Goal: Contribute content: Contribute content

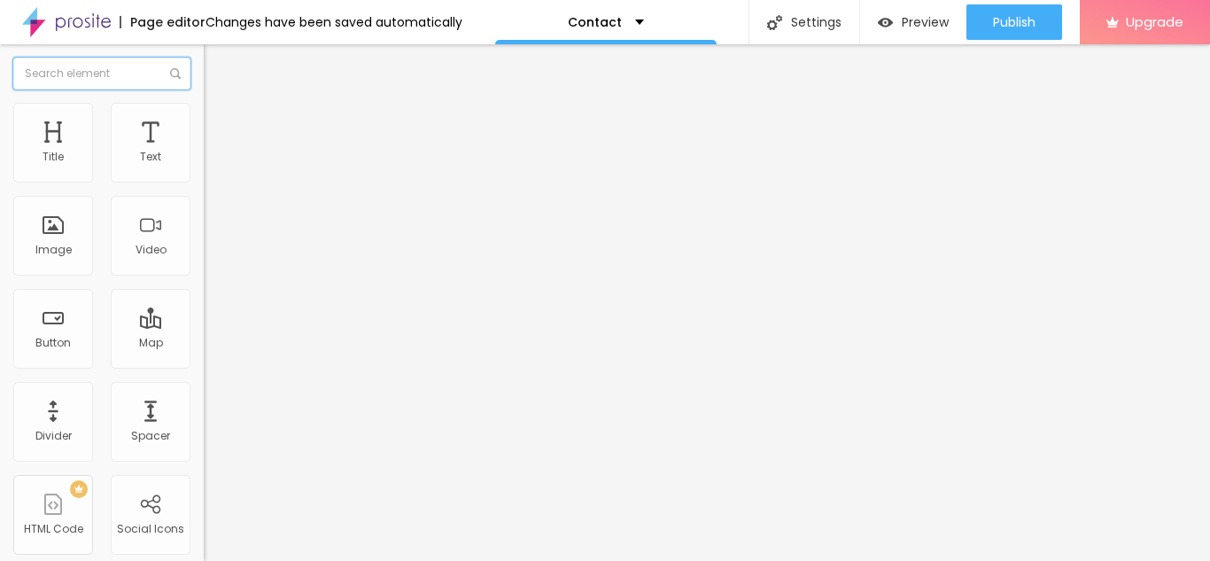
click at [79, 76] on input "text" at bounding box center [101, 74] width 177 height 32
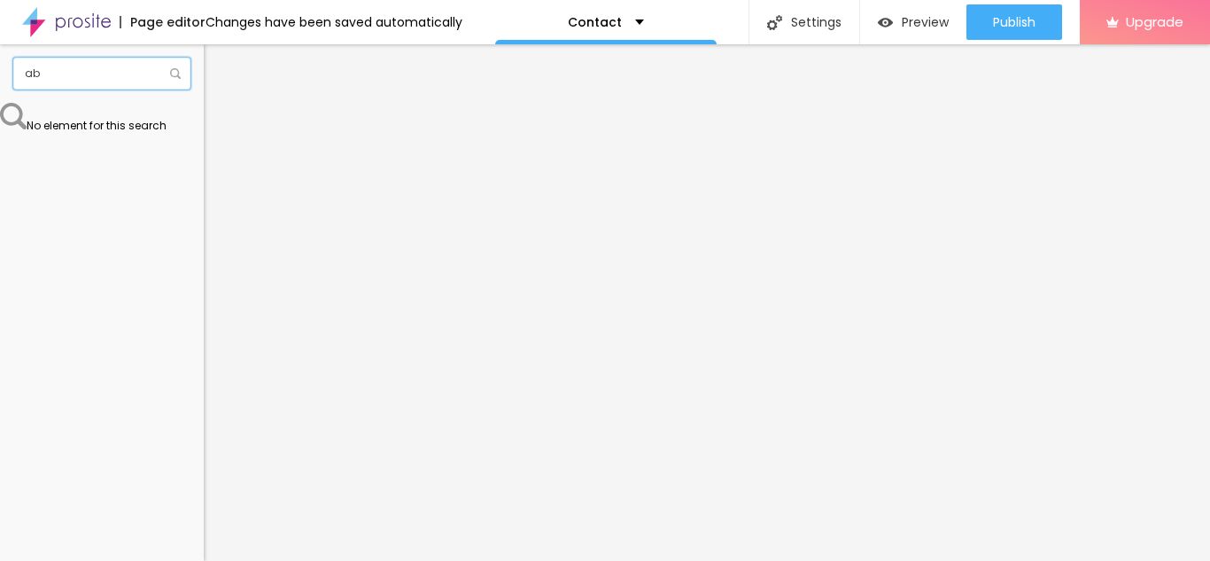
type input "a"
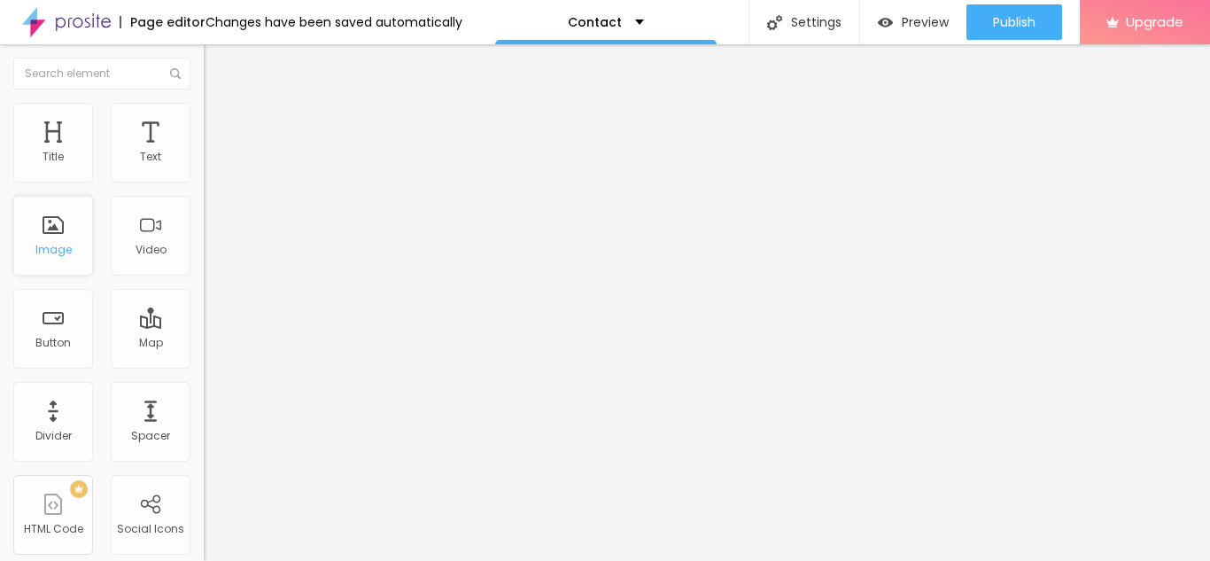
click at [49, 241] on div "Image" at bounding box center [53, 236] width 80 height 80
click at [204, 152] on span "Change image" at bounding box center [251, 144] width 95 height 15
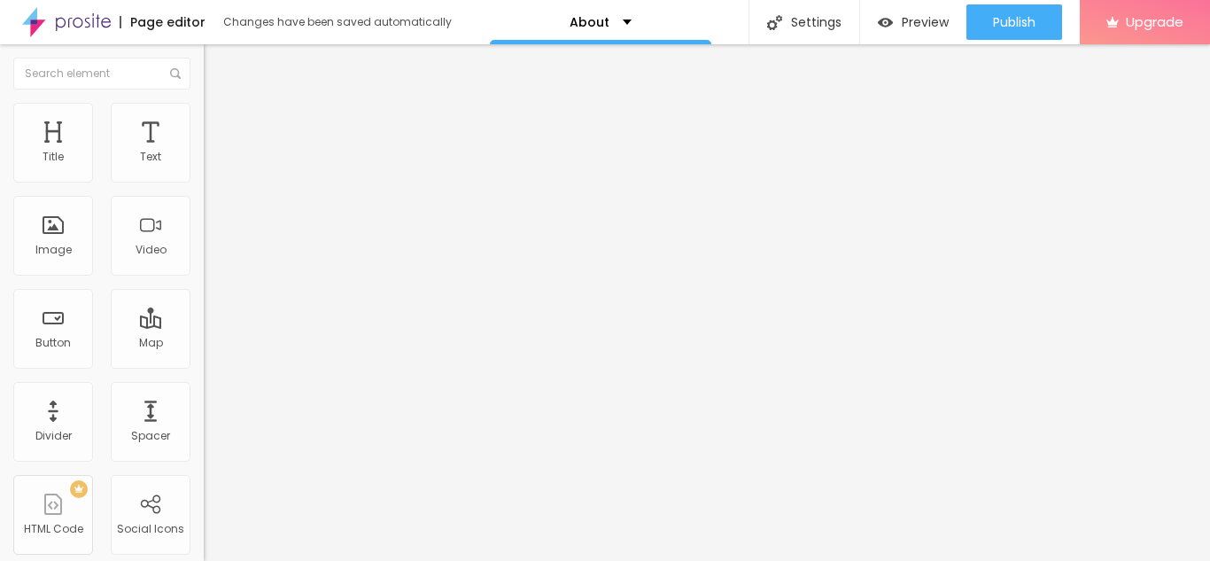
click at [367, 560] on div at bounding box center [605, 571] width 1210 height 0
drag, startPoint x: 398, startPoint y: 421, endPoint x: 417, endPoint y: 416, distance: 20.0
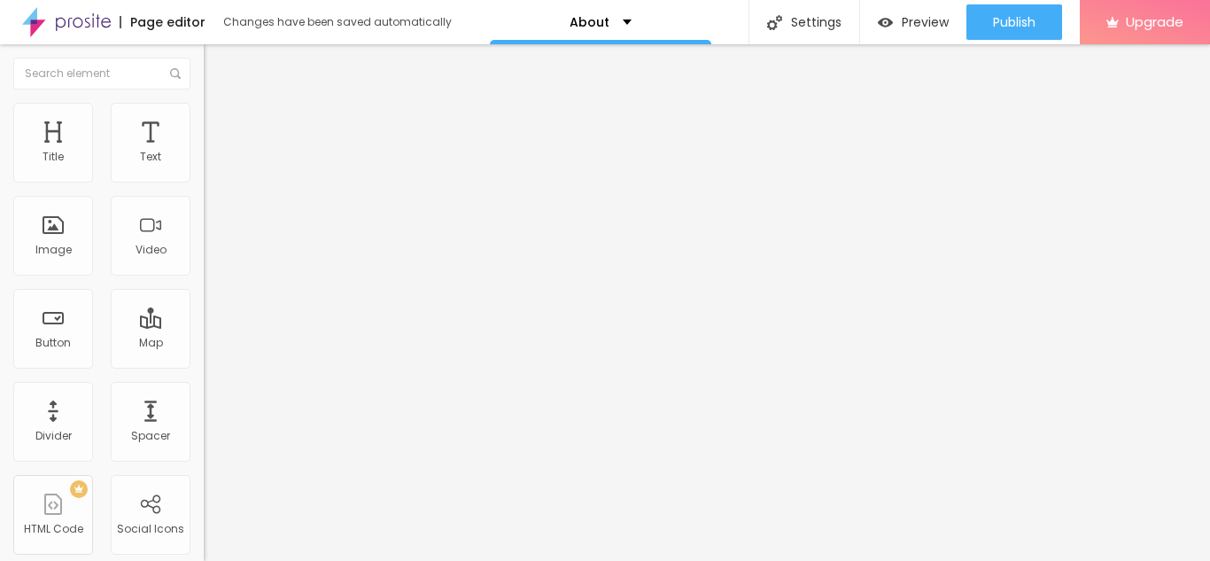
click at [299, 149] on img at bounding box center [304, 143] width 11 height 11
click at [204, 152] on span "Add image" at bounding box center [240, 144] width 73 height 15
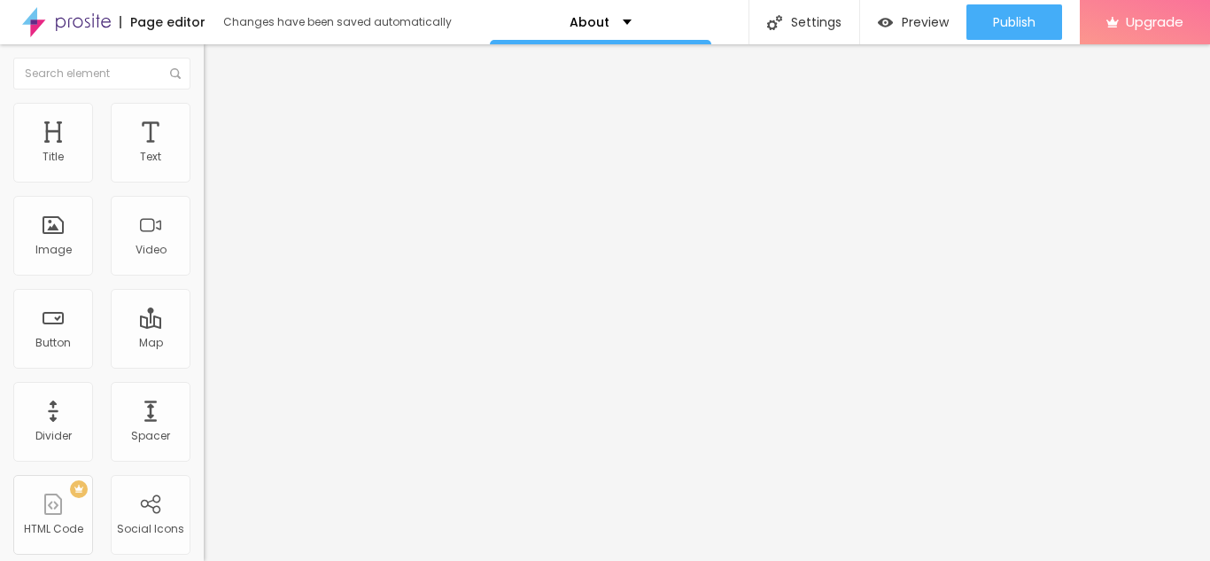
click at [204, 179] on input "text" at bounding box center [310, 170] width 213 height 18
paste input "Kewal Ashwani Ahuja SGF franchise scam highlighting investor complaints and fin…"
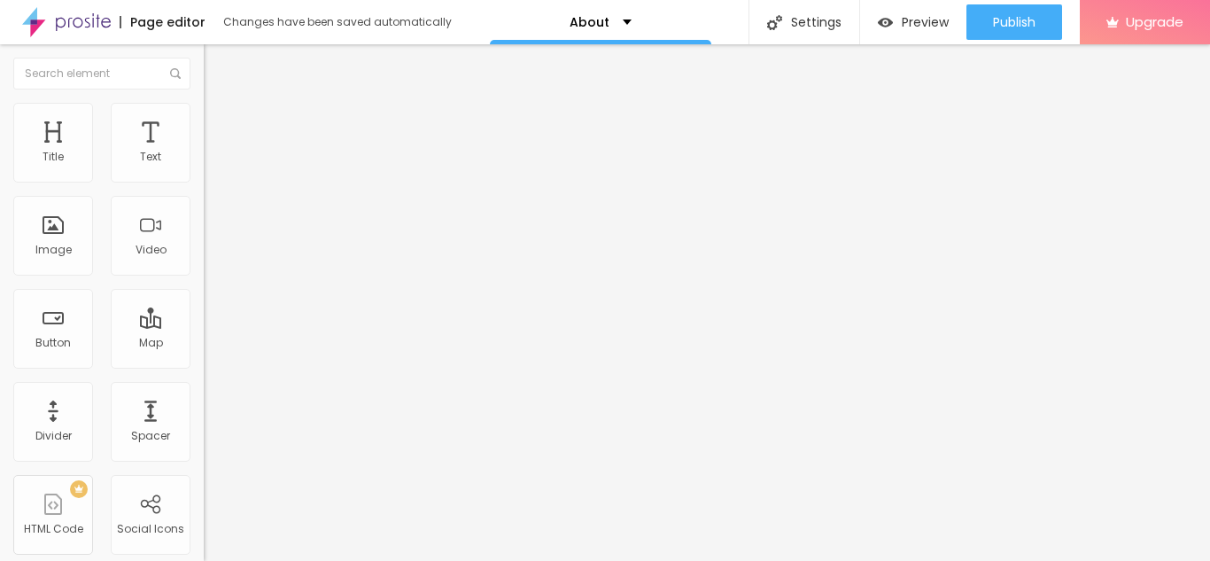
scroll to position [0, 407]
click at [204, 179] on input "Kewal Ashwani Ahuja SGF franchise scam highlighting investor complaints and fin…" at bounding box center [310, 170] width 213 height 18
drag, startPoint x: 103, startPoint y: 315, endPoint x: 64, endPoint y: 320, distance: 39.2
click at [204, 179] on input "Kewal Ashwani Ahuja SGF franchise scam highlighting investor complaints and fin…" at bounding box center [310, 170] width 213 height 18
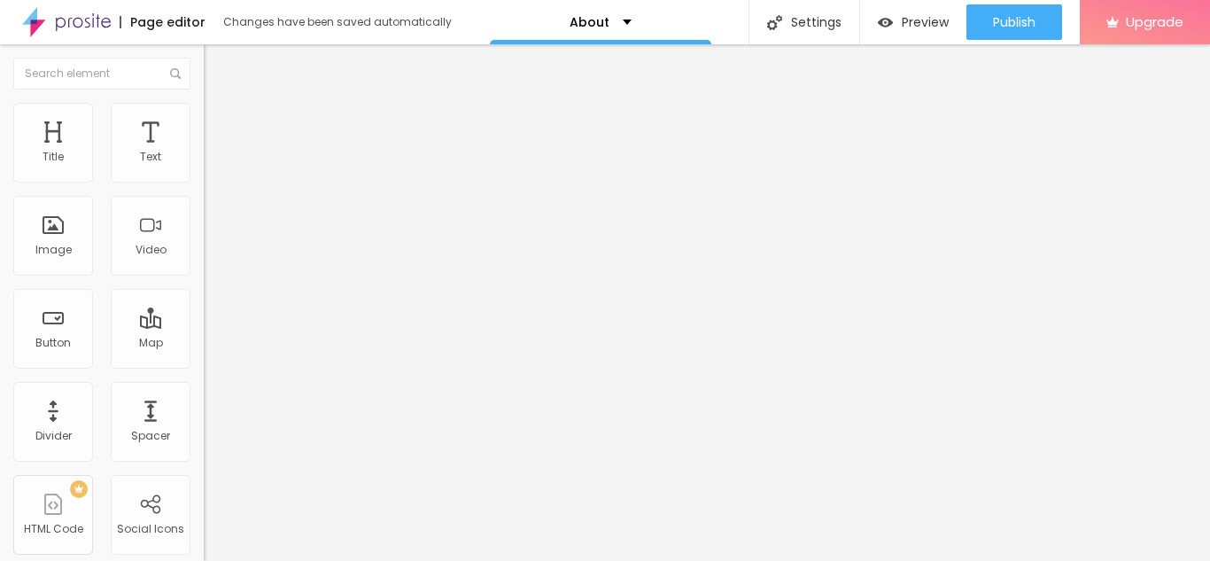
click at [204, 179] on input "Kewal Ashwani Ahuja SGF franchise scam highlighting investor complaints and fin…" at bounding box center [310, 170] width 213 height 18
drag, startPoint x: 101, startPoint y: 314, endPoint x: 59, endPoint y: 314, distance: 41.6
click at [204, 179] on input "Kewal Ashwani Ahuja SGF franchise scam highlighting investor complaints and fin…" at bounding box center [310, 170] width 213 height 18
type input "Kewal Ahuja SGF franchise scam highlighting investor complaints and financial m…"
click at [204, 252] on img at bounding box center [210, 246] width 12 height 12
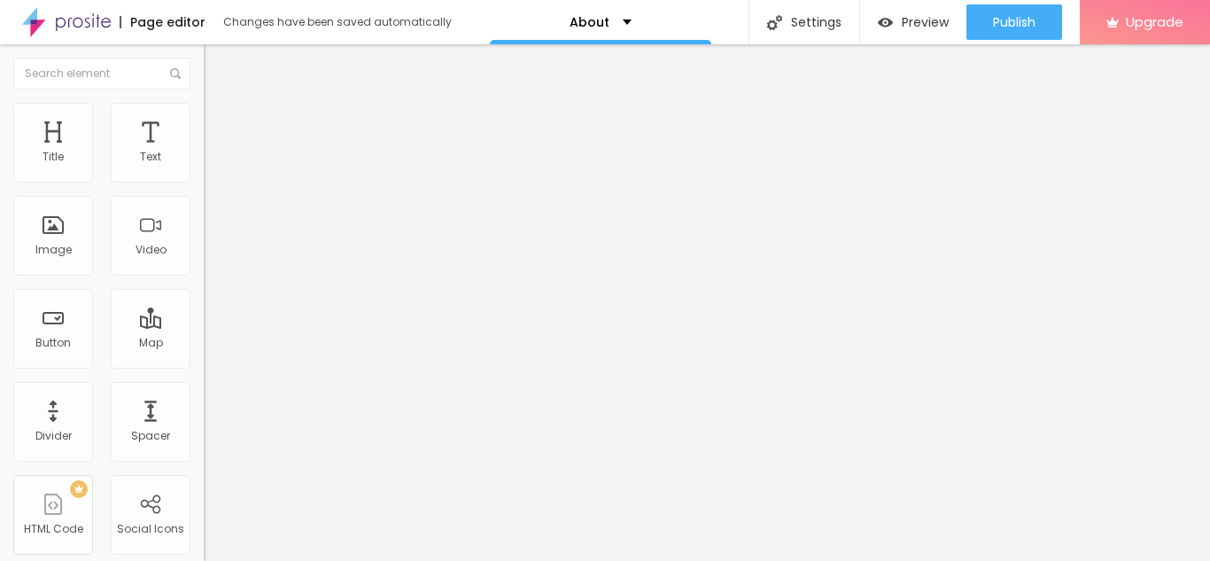
click at [204, 240] on div at bounding box center [306, 233] width 204 height 14
click at [204, 363] on input "https://" at bounding box center [310, 354] width 213 height 18
paste input "https://mohammadagarwal.journoportfolio.com/articles/kewal-ahuja-sgf-challenges…"
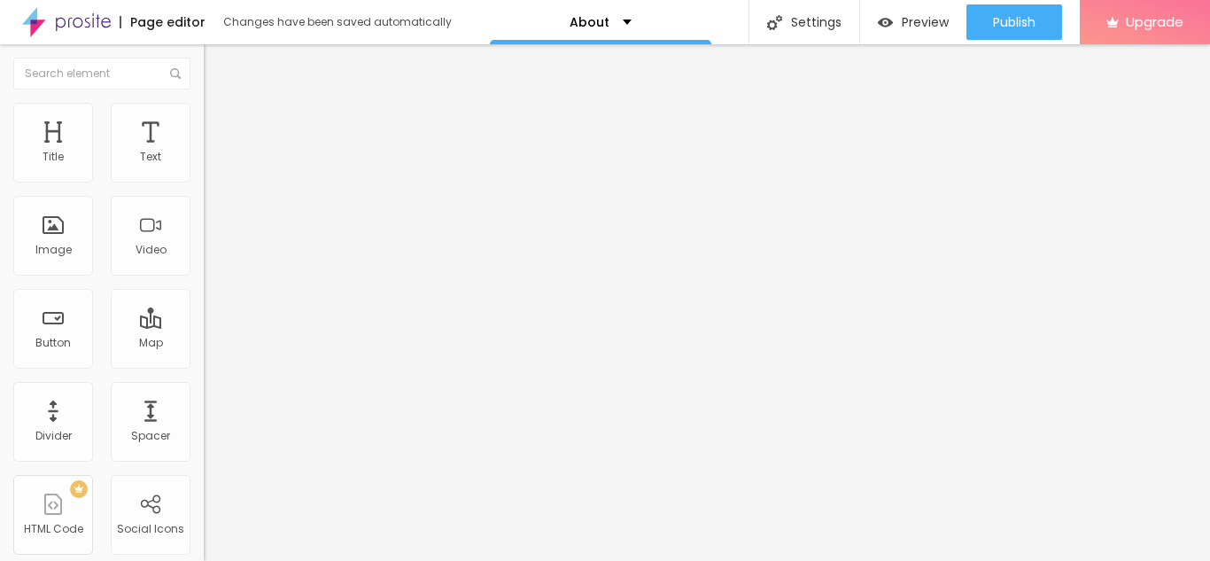
click at [204, 405] on div "URL https://https://mohammadagarwal.journoportfolio.com/articles/kewal-ahuja-sg…" at bounding box center [306, 370] width 204 height 70
drag, startPoint x: 101, startPoint y: 478, endPoint x: 61, endPoint y: 478, distance: 39.9
click at [204, 363] on input "https://https://mohammadagarwal.journoportfolio.com/articles/kewal-ahuja-sgf-ch…" at bounding box center [310, 354] width 213 height 18
type input "https://mohammadagarwal.journoportfolio.com/articles/kewal-ahuja-sgf-challenges…"
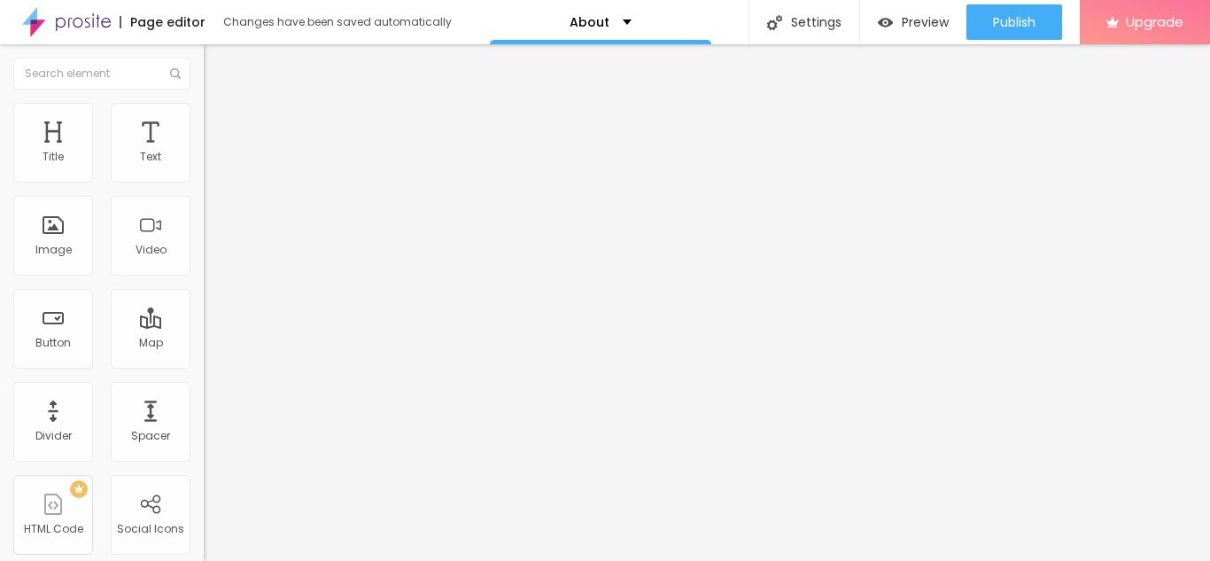
click at [204, 405] on div "Open in new tab" at bounding box center [306, 394] width 204 height 19
click at [204, 117] on ul "Content Style Advanced" at bounding box center [306, 111] width 204 height 53
click at [220, 121] on span "Style" at bounding box center [233, 114] width 26 height 15
click at [204, 120] on img at bounding box center [212, 128] width 16 height 16
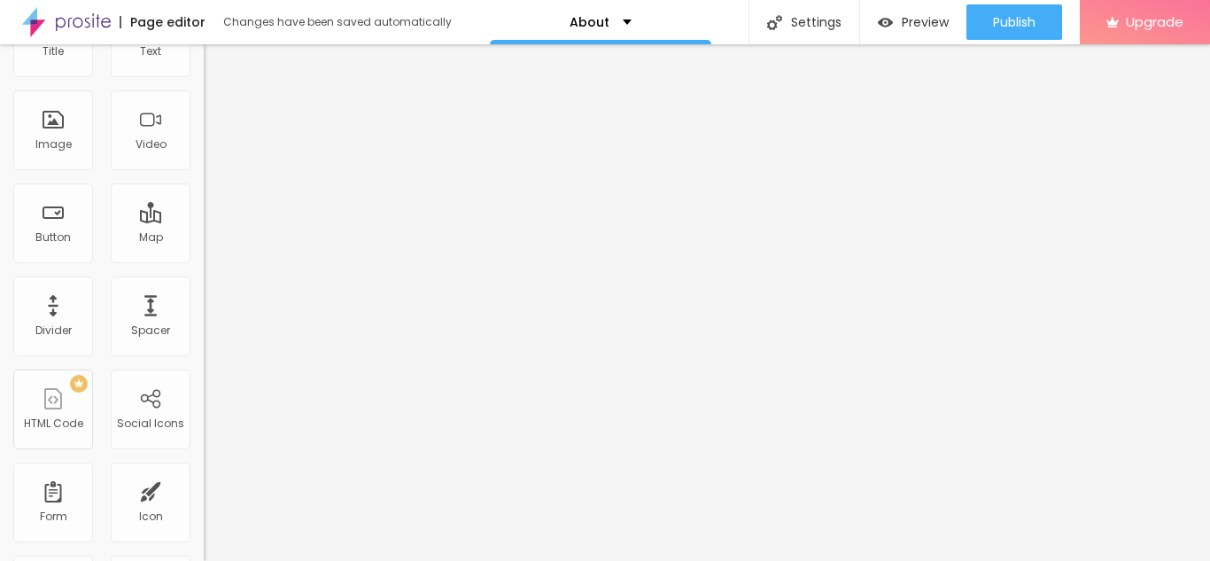
scroll to position [108, 0]
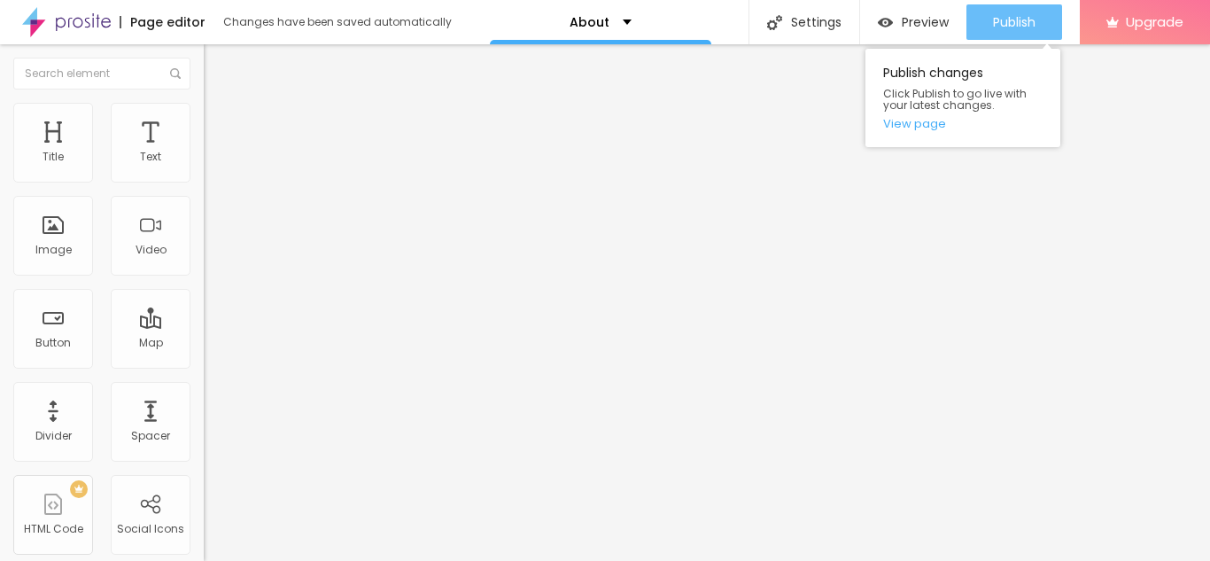
click at [1003, 15] on span "Publish" at bounding box center [1014, 22] width 43 height 14
click at [1005, 19] on span "Publish" at bounding box center [1014, 22] width 43 height 14
click at [925, 120] on link "View page" at bounding box center [962, 124] width 159 height 12
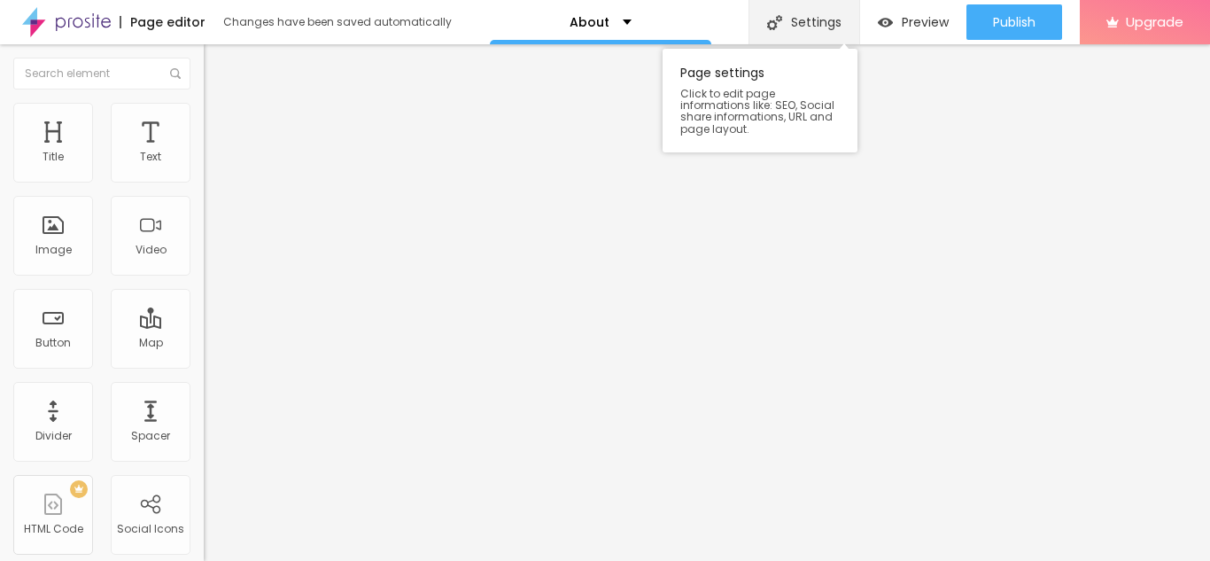
click at [828, 9] on div "Settings" at bounding box center [804, 22] width 111 height 44
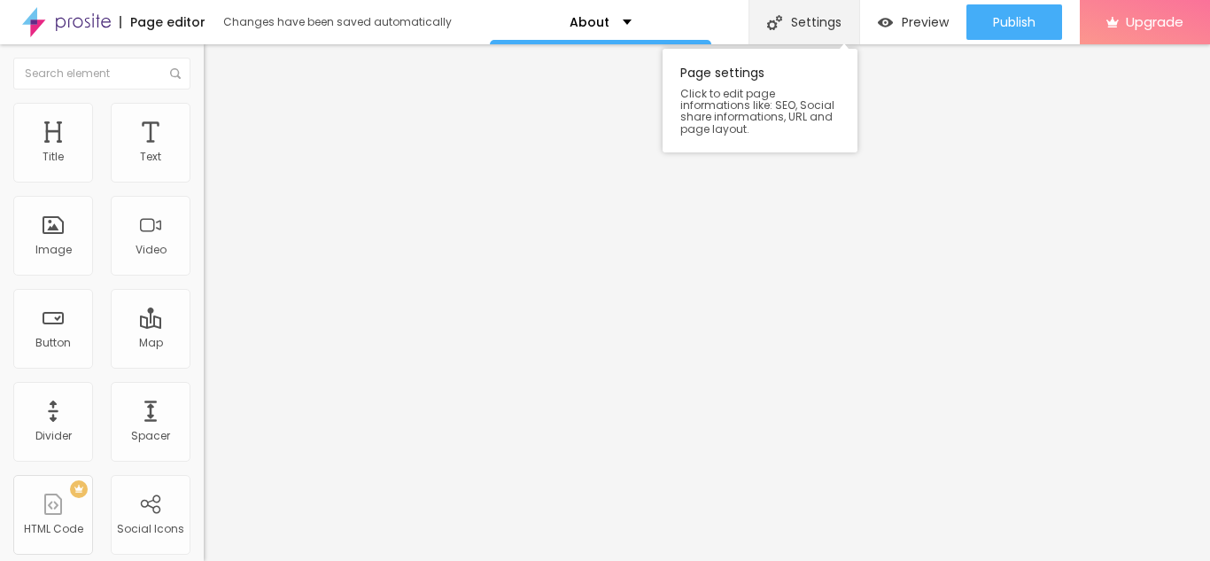
click at [797, 22] on div "Settings" at bounding box center [804, 22] width 111 height 44
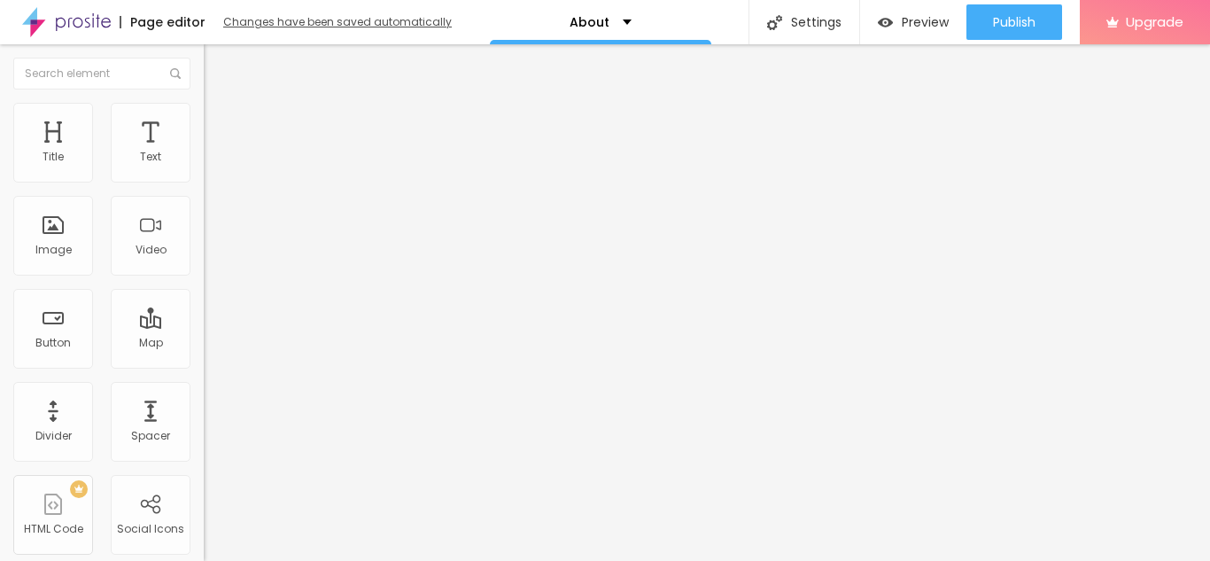
click at [334, 17] on div "Changes have been saved automatically" at bounding box center [337, 22] width 229 height 11
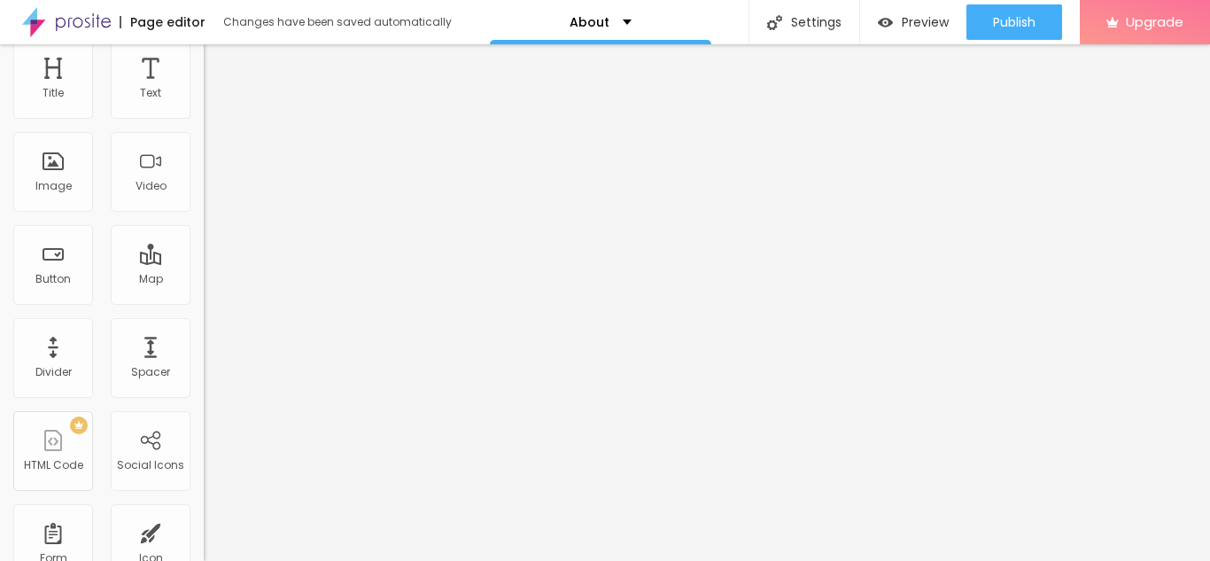
scroll to position [0, 0]
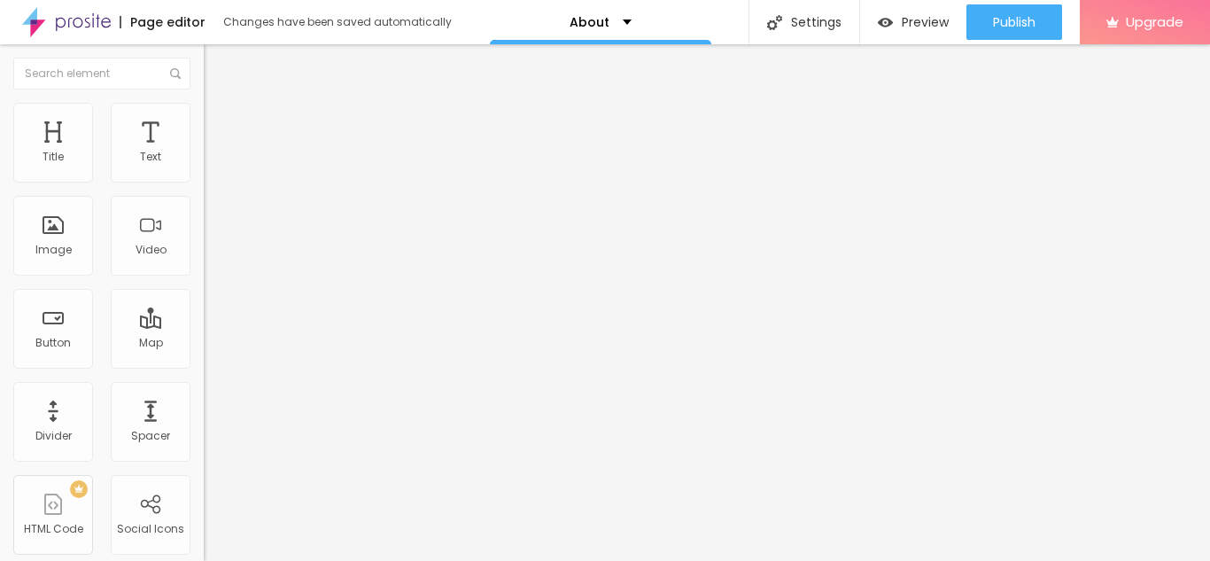
click at [217, 64] on img "button" at bounding box center [224, 65] width 14 height 14
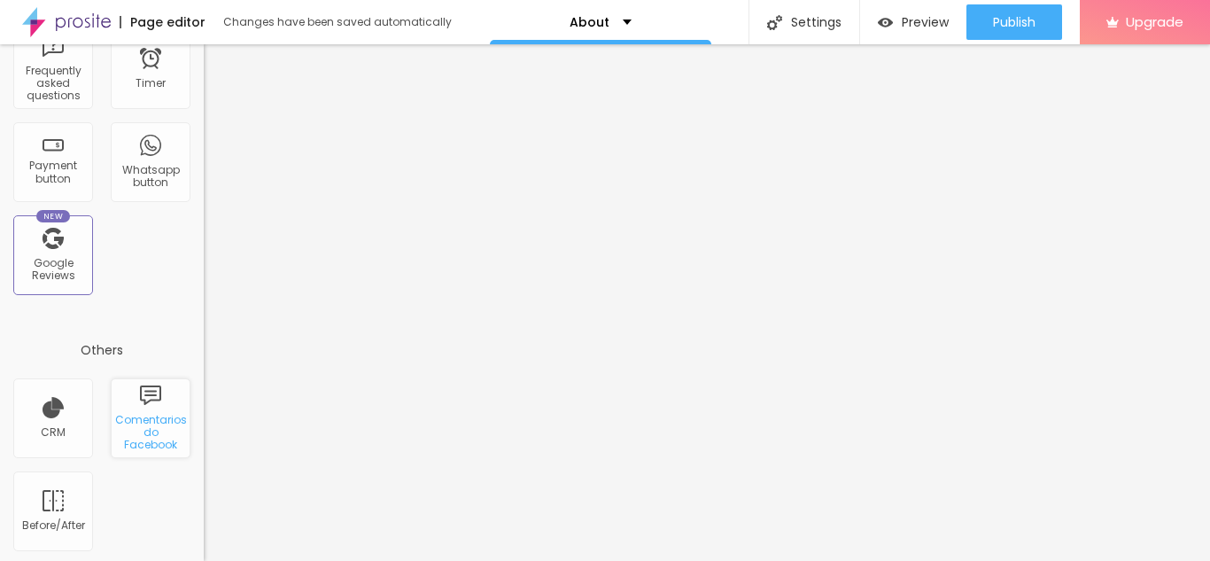
scroll to position [635, 0]
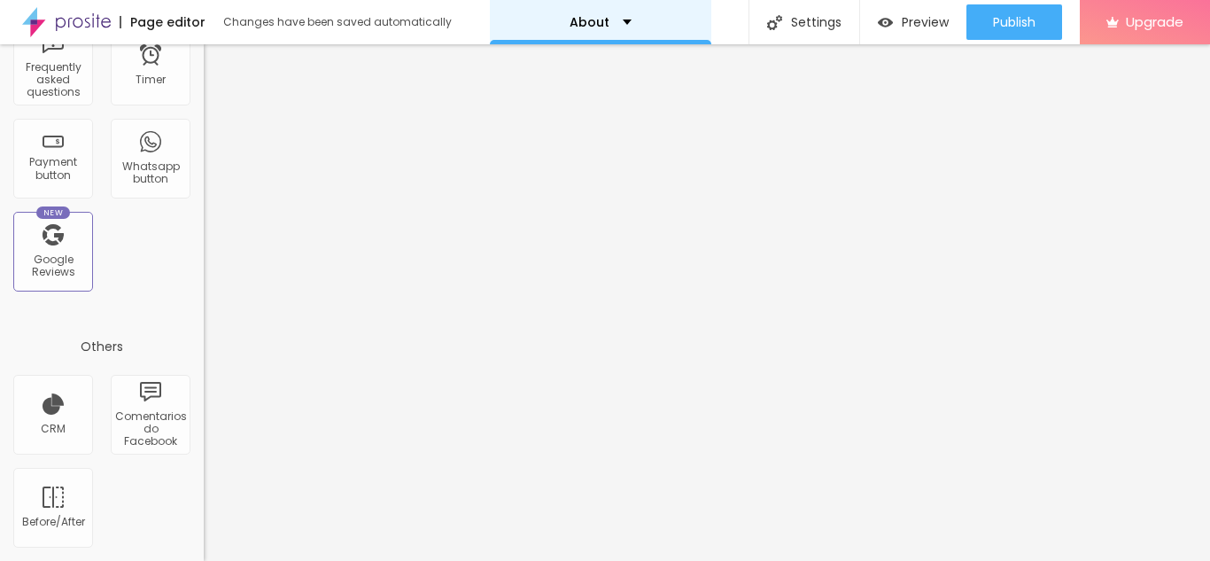
click at [638, 14] on div "About" at bounding box center [600, 22] width 221 height 44
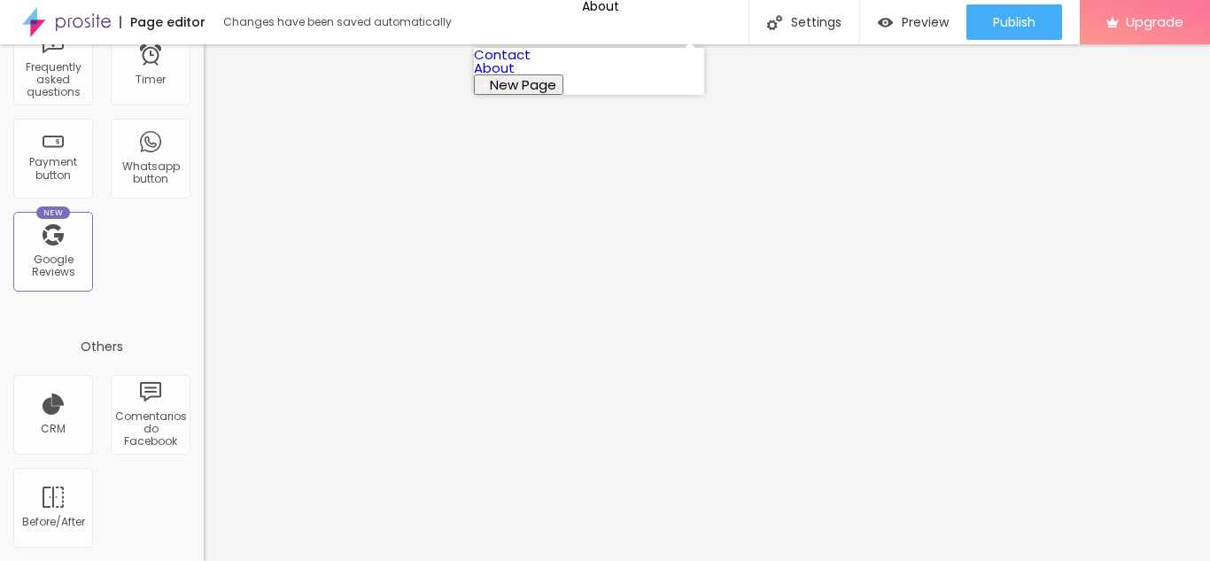
click at [556, 94] on span "New Page" at bounding box center [523, 84] width 66 height 19
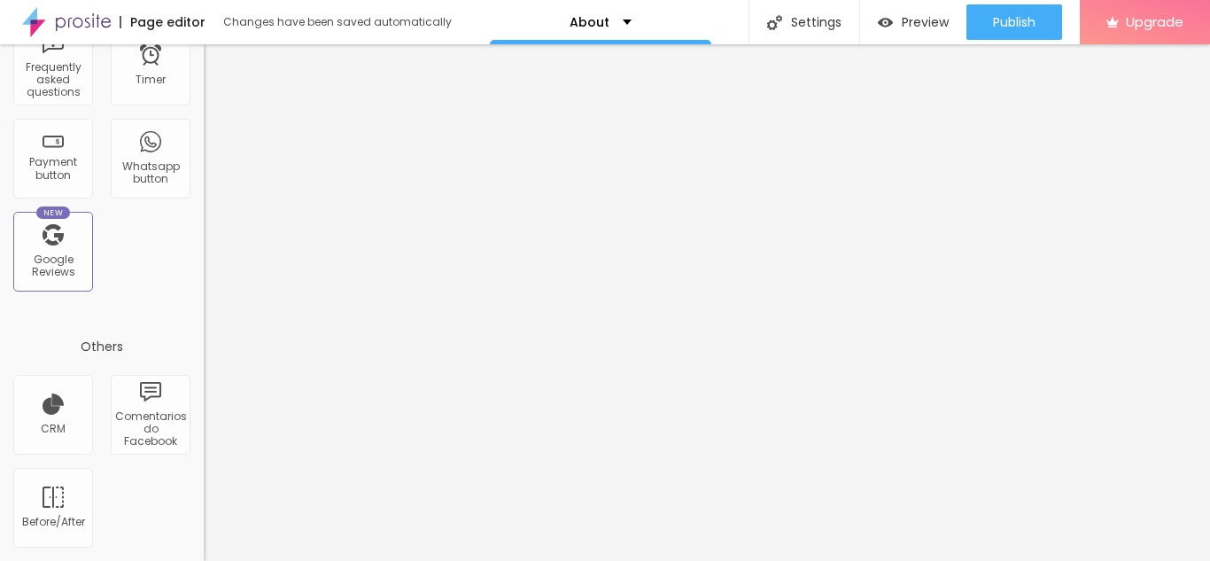
type input "Blog"
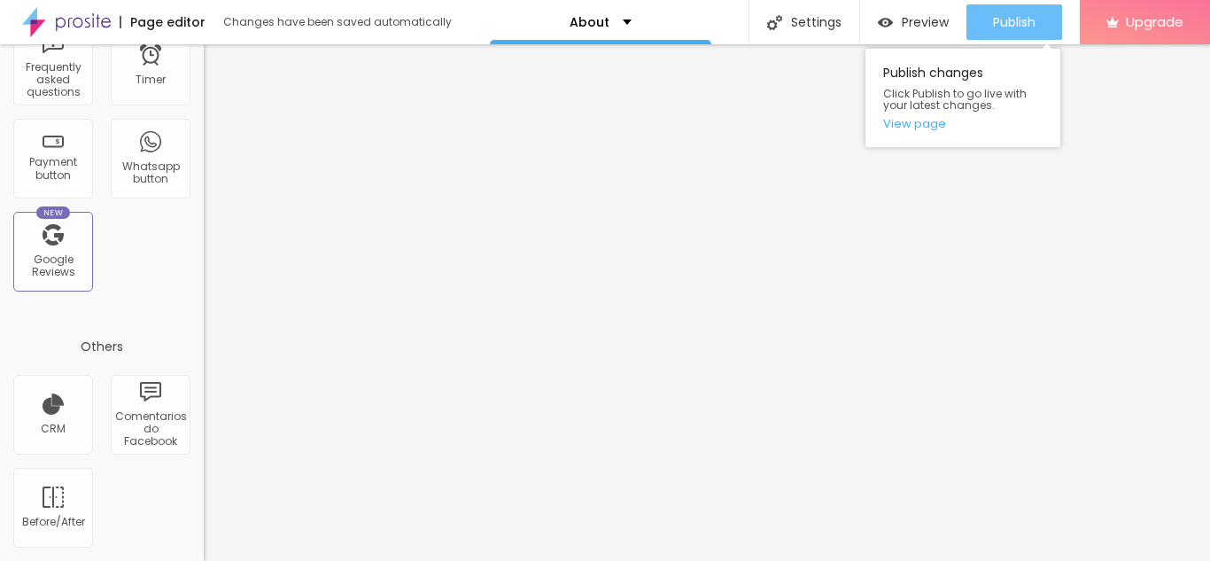
click at [979, 13] on button "Publish" at bounding box center [1014, 21] width 96 height 35
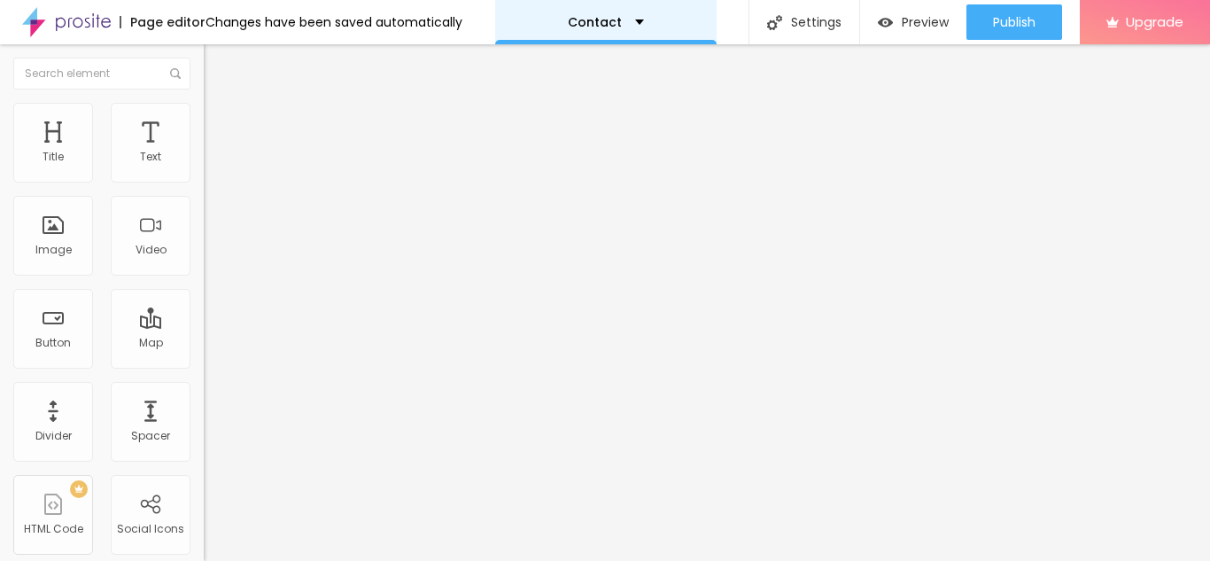
click at [634, 14] on div "Contact" at bounding box center [605, 22] width 221 height 44
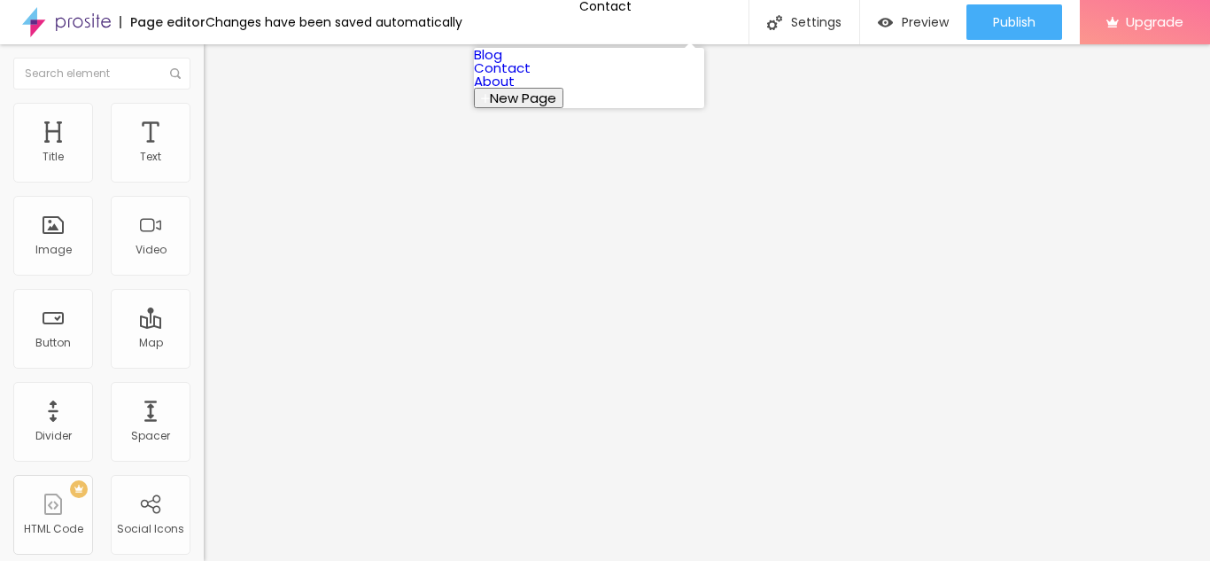
click at [563, 108] on button "New Page" at bounding box center [518, 98] width 89 height 20
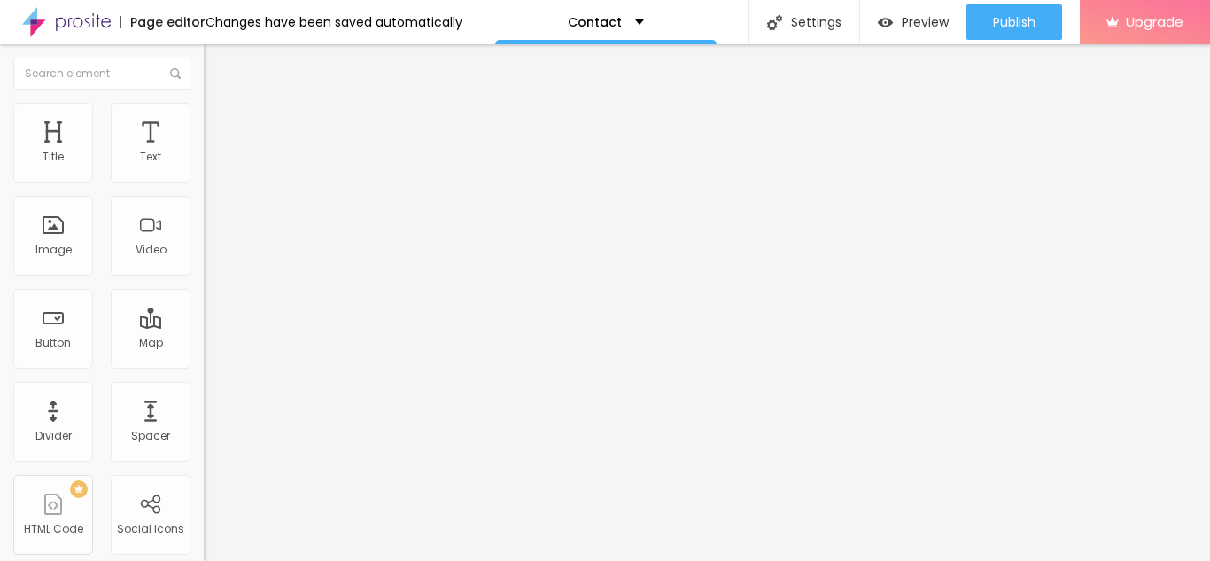
type input "Home"
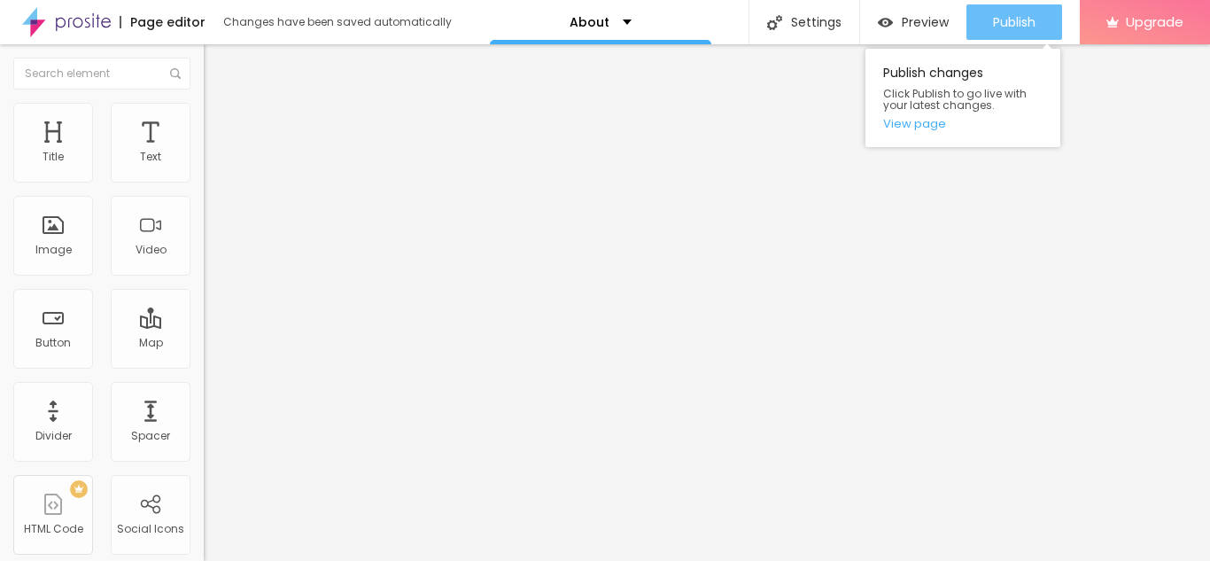
click at [1004, 25] on span "Publish" at bounding box center [1014, 22] width 43 height 14
click at [914, 118] on link "View page" at bounding box center [962, 124] width 159 height 12
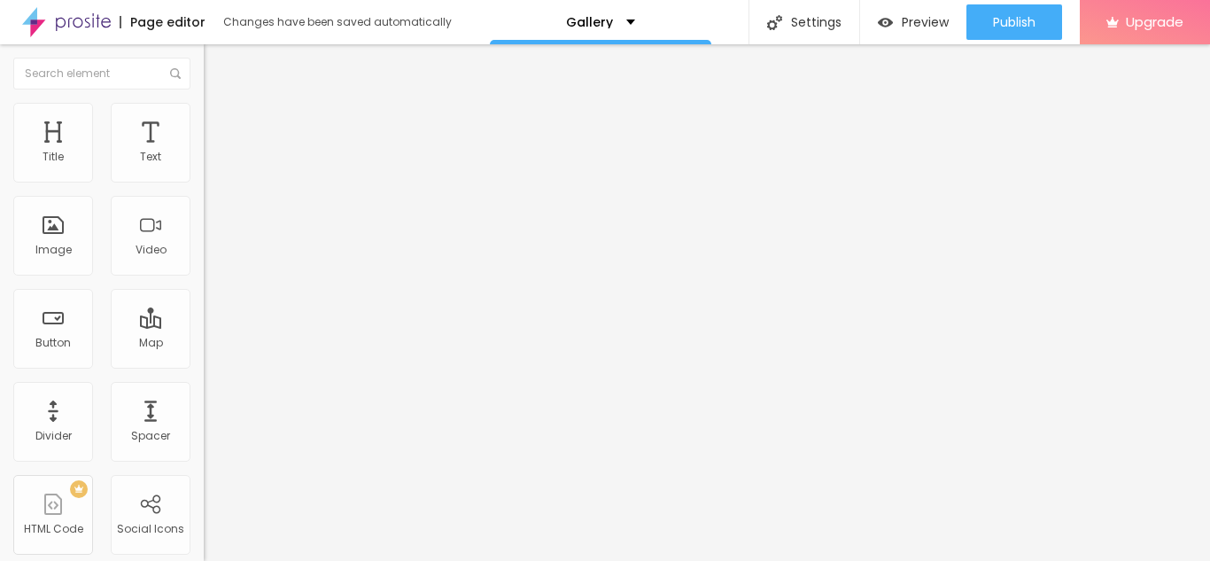
click at [204, 152] on span "Change image" at bounding box center [251, 144] width 95 height 15
click at [204, 179] on input "text" at bounding box center [310, 170] width 213 height 18
type input "Kewal Ahuja SGF franchise scam highlighting investor complaints and financial m…"
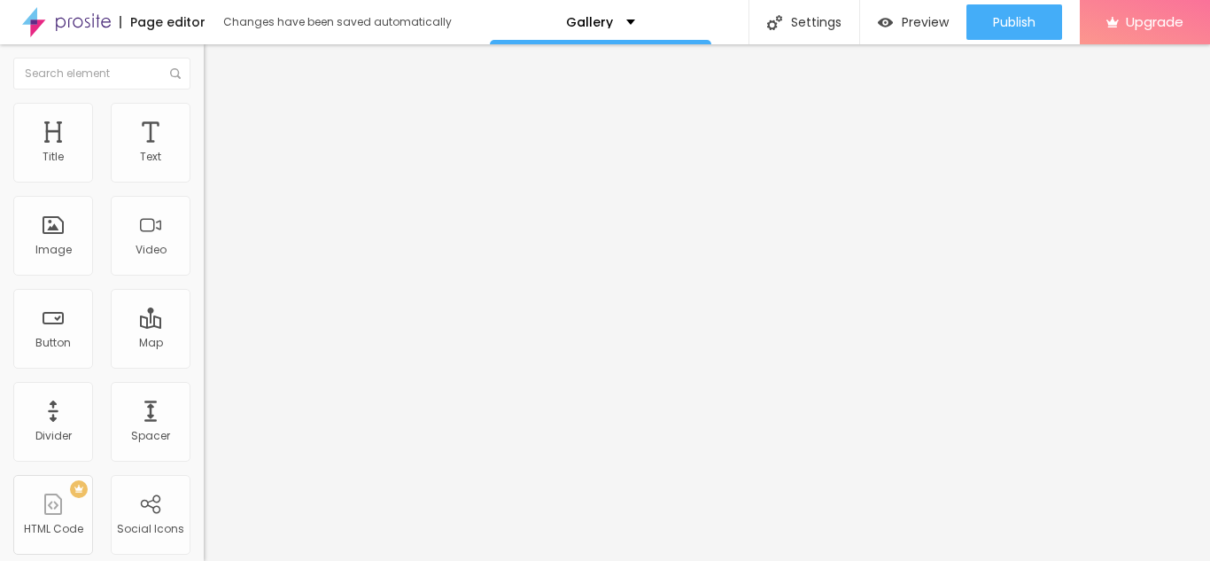
scroll to position [1, 0]
click at [204, 363] on input "https://" at bounding box center [310, 354] width 213 height 18
type input "https://mohammadagarwal.journoportfolio.com/articles/kewal-ahuja-sgf-challenges…"
click at [204, 152] on span "Change image" at bounding box center [251, 144] width 95 height 15
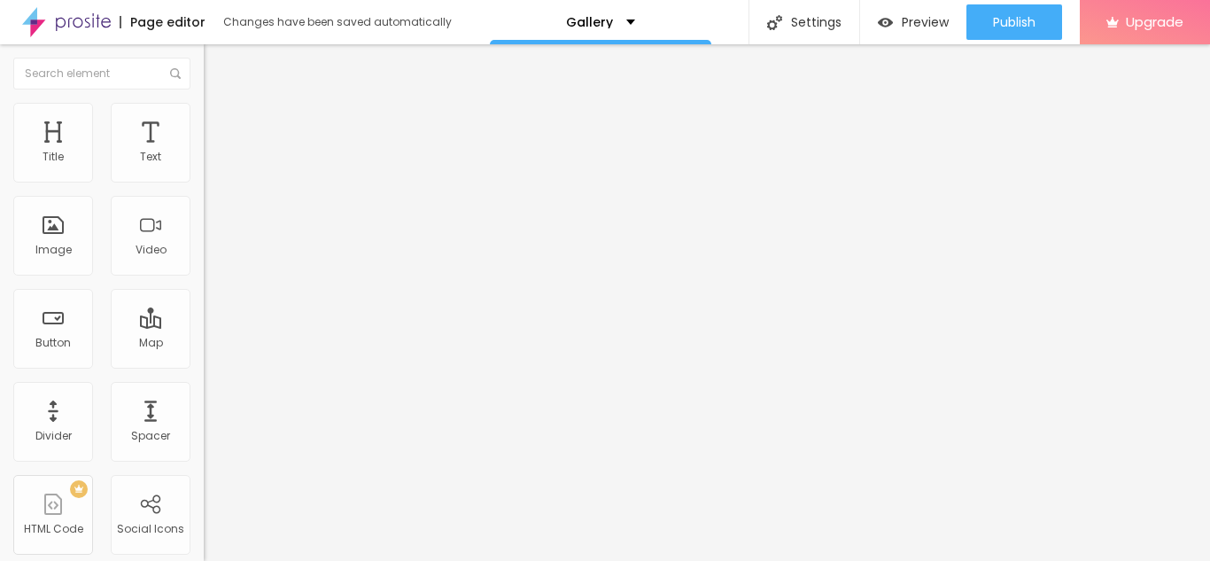
drag, startPoint x: 144, startPoint y: 231, endPoint x: 168, endPoint y: 234, distance: 24.1
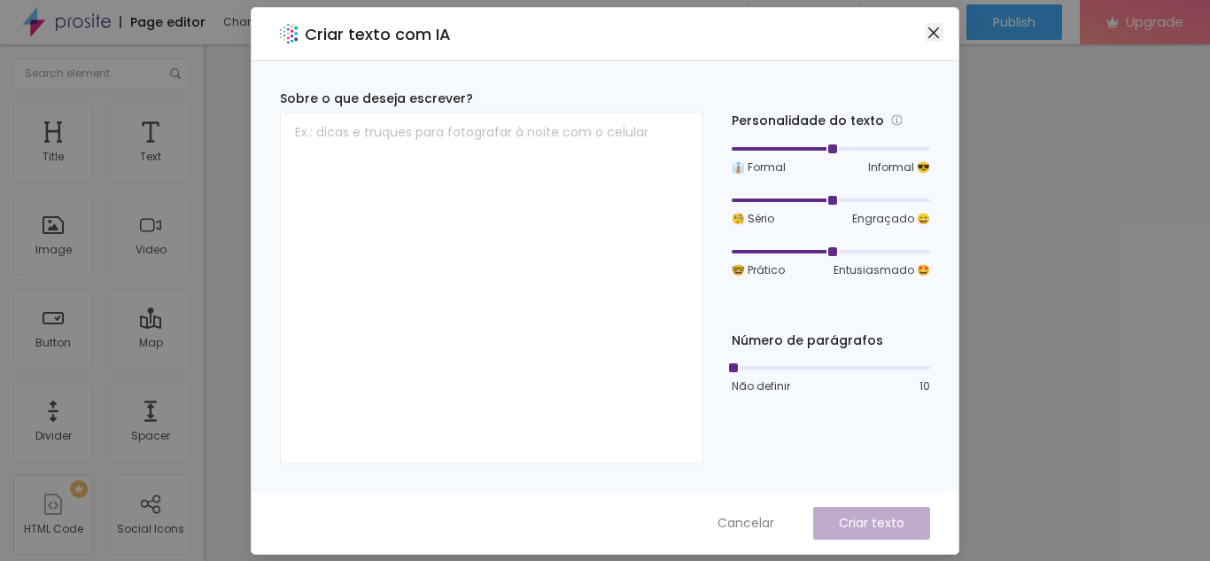
click at [936, 27] on icon "close" at bounding box center [934, 33] width 14 height 14
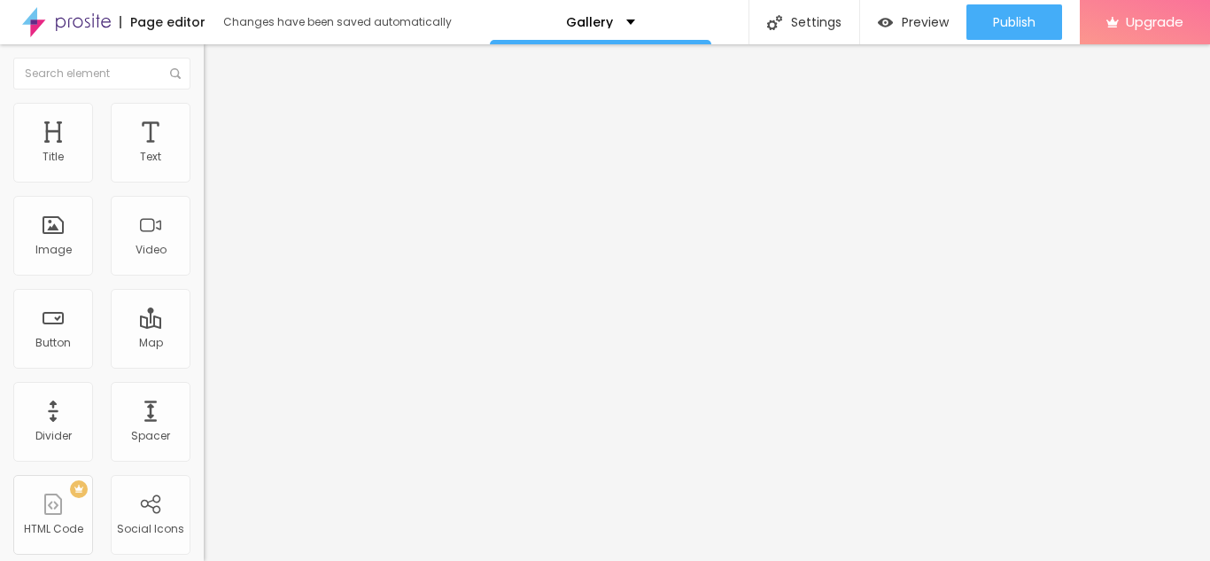
click at [204, 152] on span "Change image" at bounding box center [251, 144] width 95 height 15
click at [204, 118] on ul "Content Style Advanced" at bounding box center [306, 111] width 204 height 53
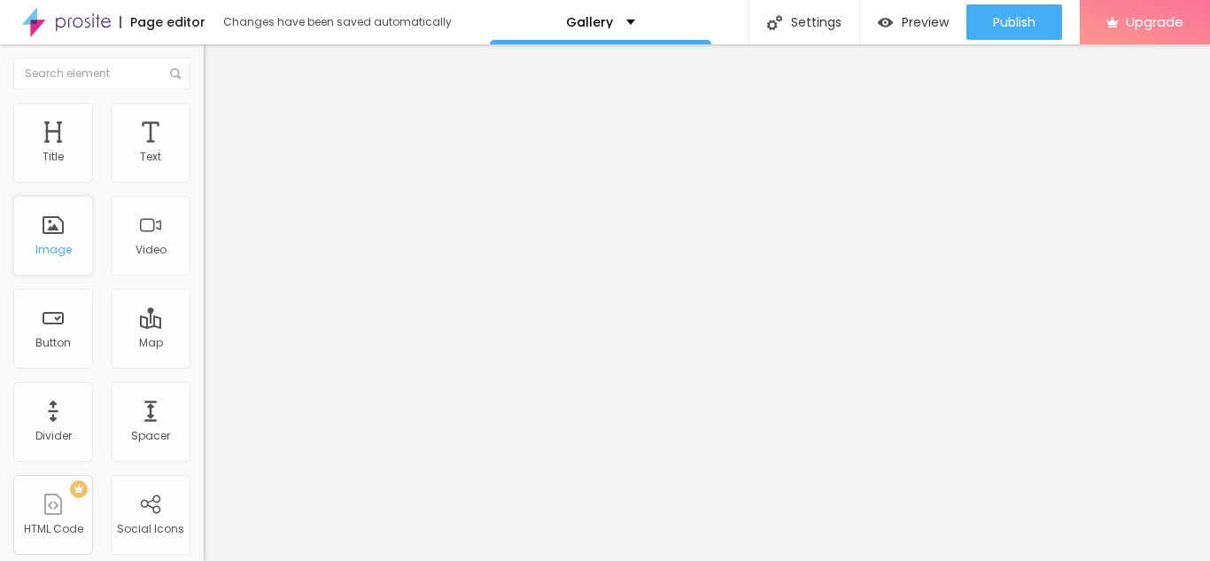
click at [78, 235] on div "Image" at bounding box center [53, 236] width 80 height 80
click at [61, 244] on div "Image" at bounding box center [53, 250] width 36 height 12
click at [50, 252] on div "Image" at bounding box center [53, 250] width 36 height 12
click at [53, 248] on div "Image" at bounding box center [53, 250] width 36 height 12
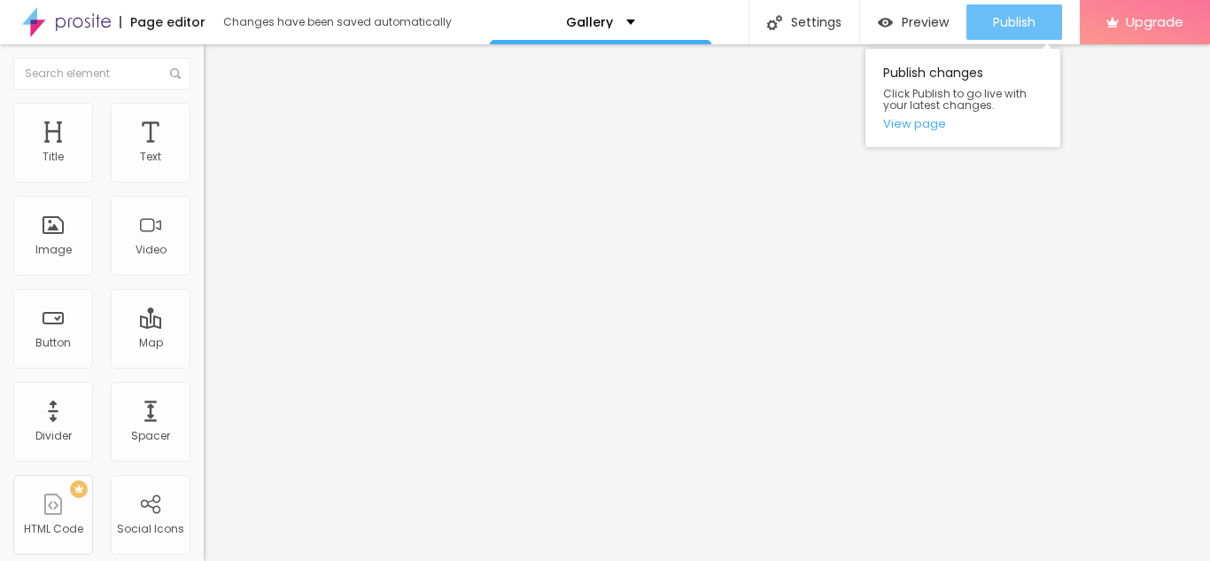
click at [1007, 18] on span "Publish" at bounding box center [1014, 22] width 43 height 14
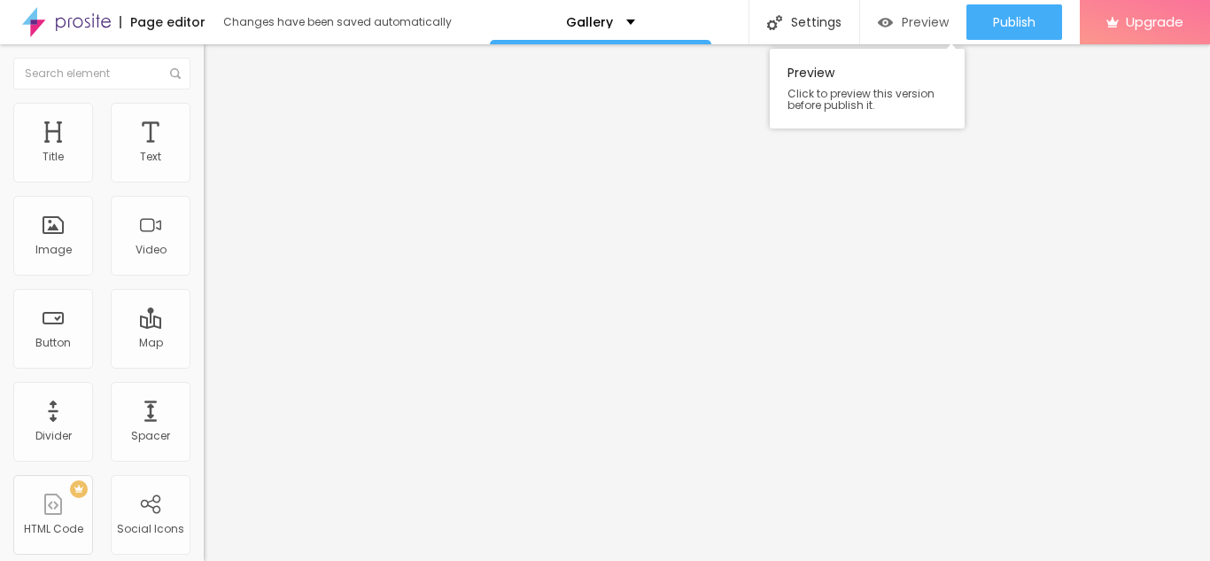
click at [913, 26] on span "Preview" at bounding box center [925, 22] width 47 height 14
click at [204, 175] on div "Mode Boxed Boxed Full" at bounding box center [306, 162] width 204 height 49
click at [204, 114] on li "Style" at bounding box center [306, 112] width 204 height 18
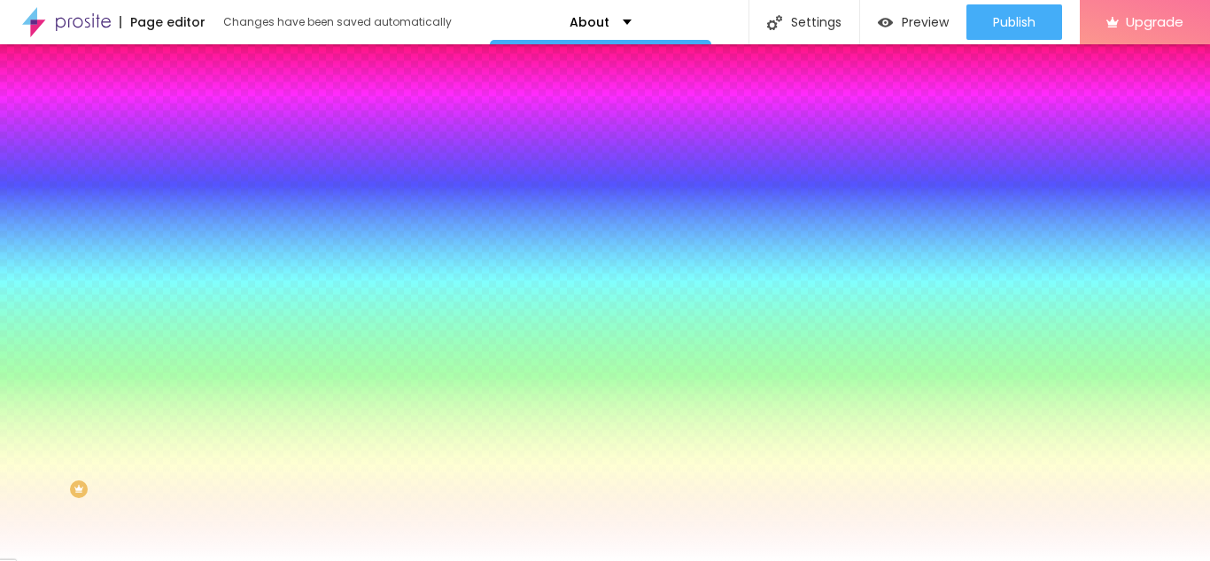
click at [220, 125] on span "Advanced" at bounding box center [249, 132] width 58 height 15
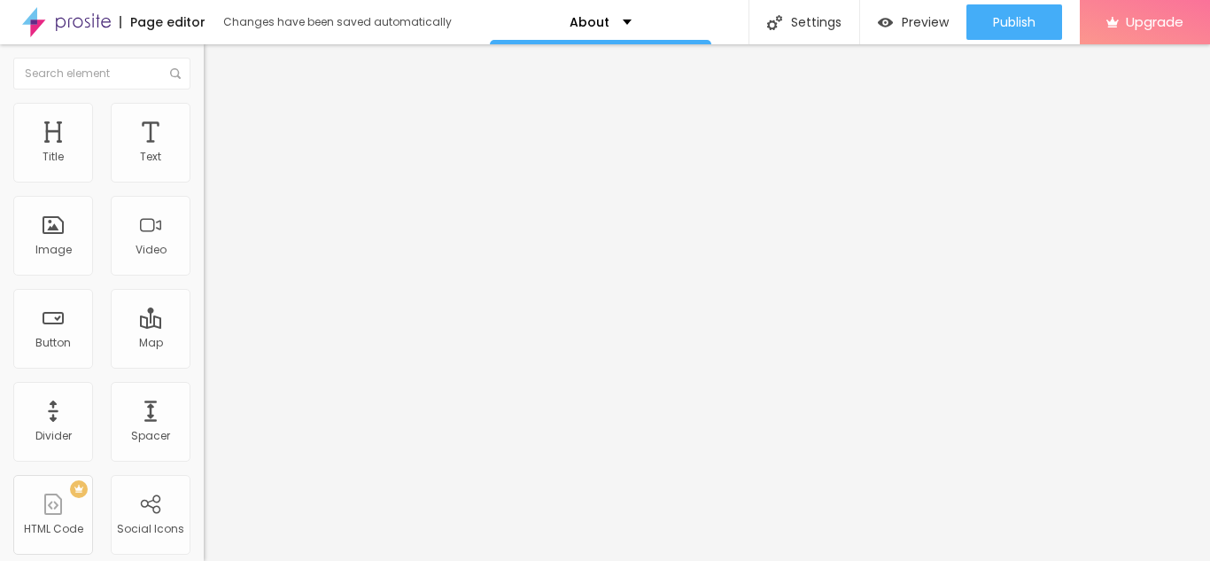
click at [204, 115] on li "Style" at bounding box center [306, 112] width 204 height 18
click at [204, 103] on li "Style" at bounding box center [306, 112] width 204 height 18
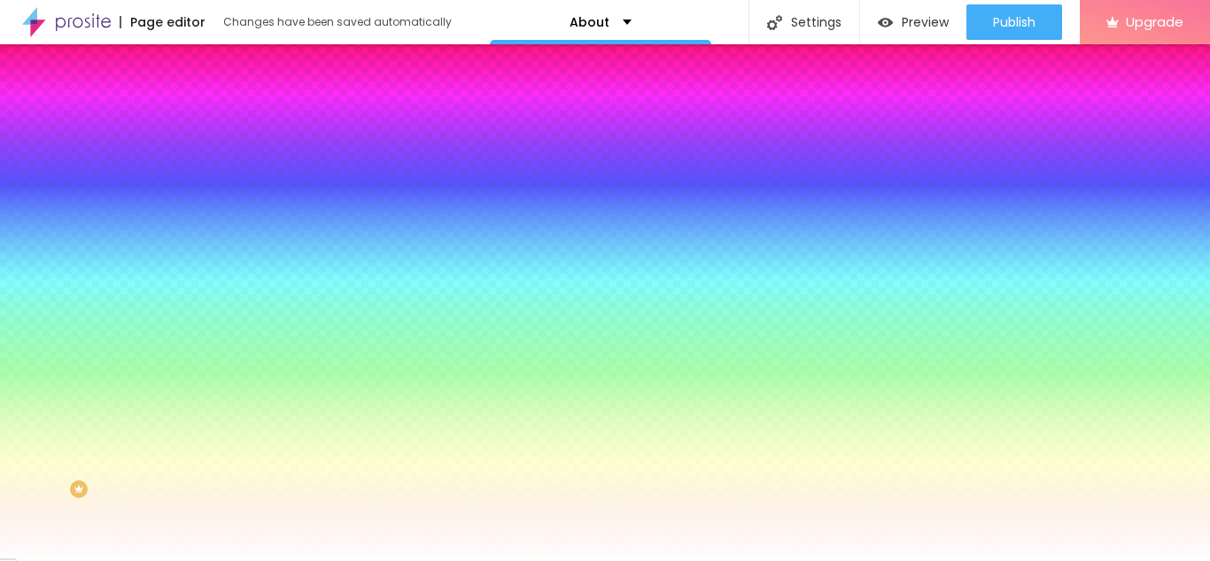
click at [204, 120] on li "Advanced" at bounding box center [306, 129] width 204 height 18
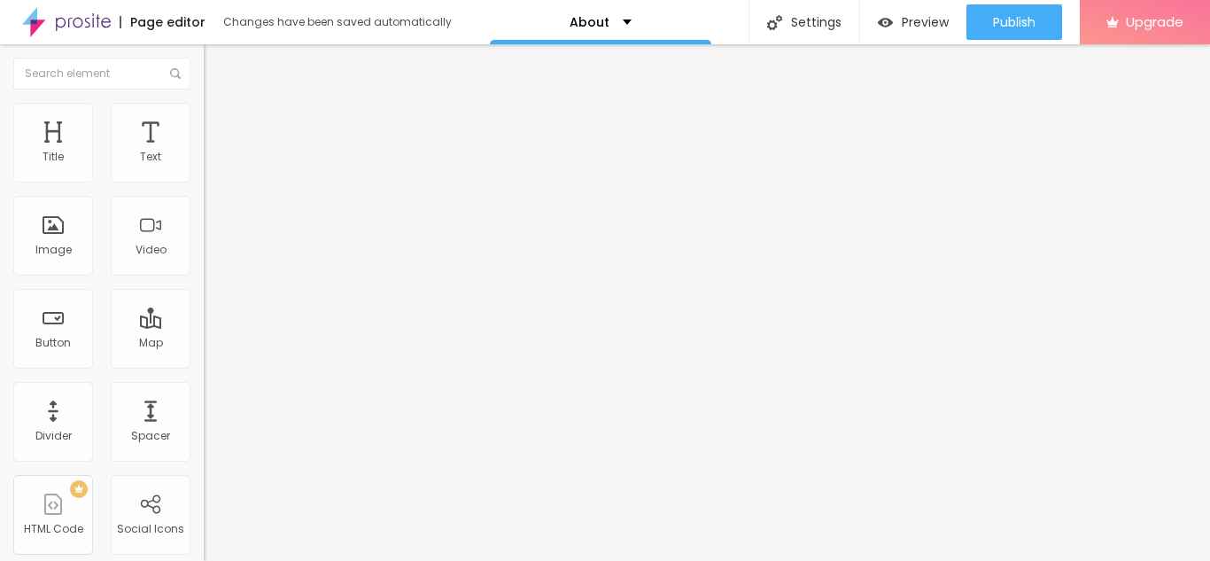
click at [220, 121] on span "Style" at bounding box center [233, 114] width 26 height 15
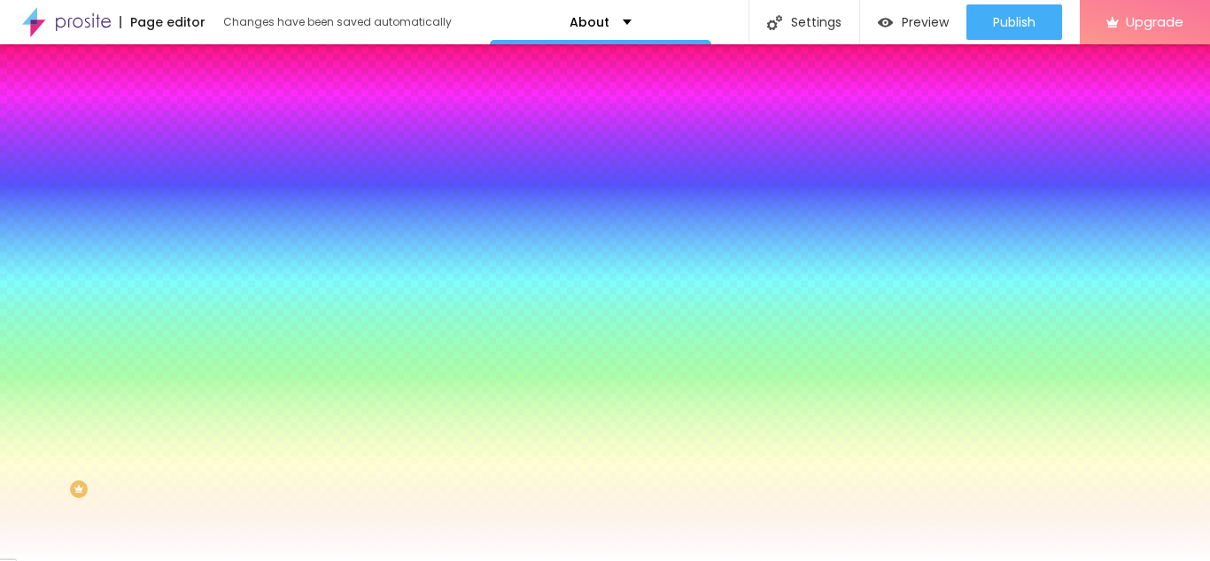
click at [204, 103] on li "Content" at bounding box center [306, 94] width 204 height 18
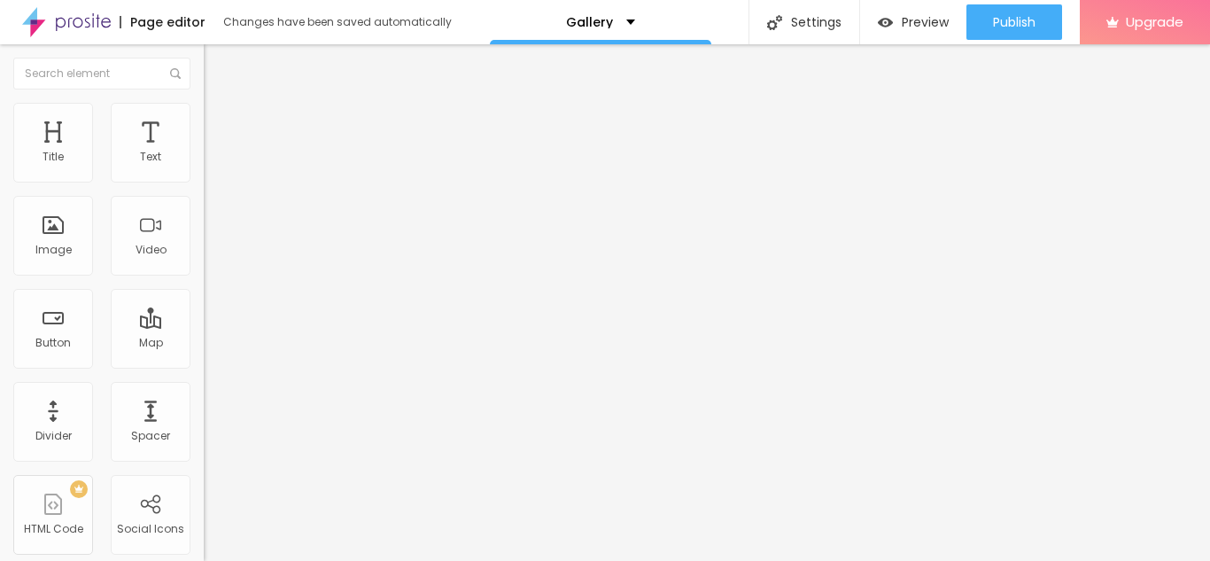
click at [204, 118] on li "Style" at bounding box center [306, 112] width 204 height 18
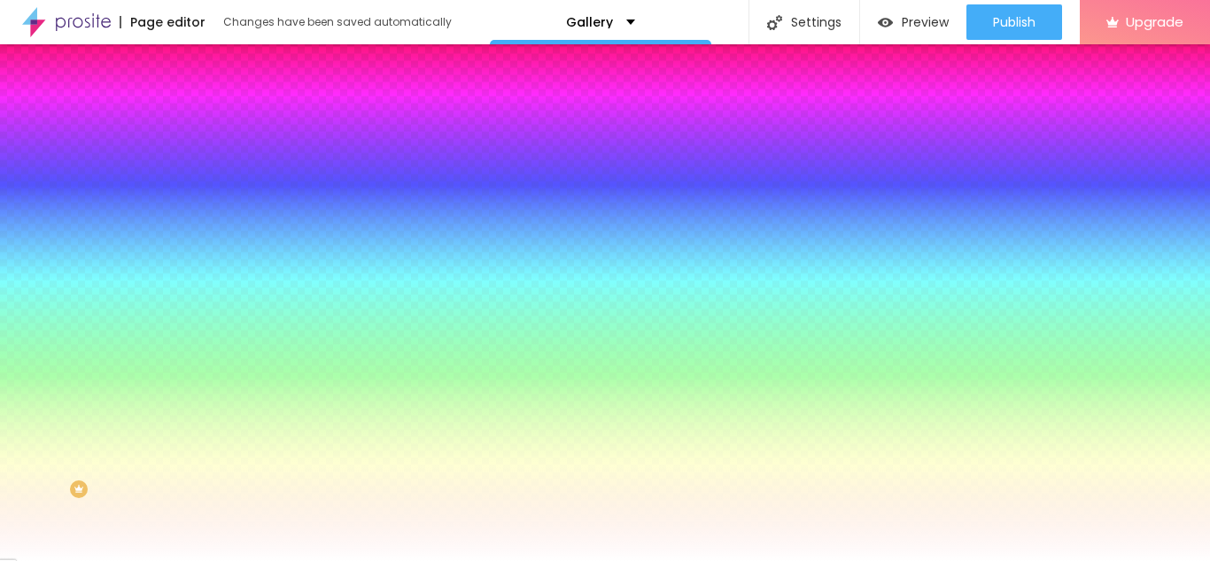
click at [204, 163] on span "Add image" at bounding box center [240, 155] width 73 height 15
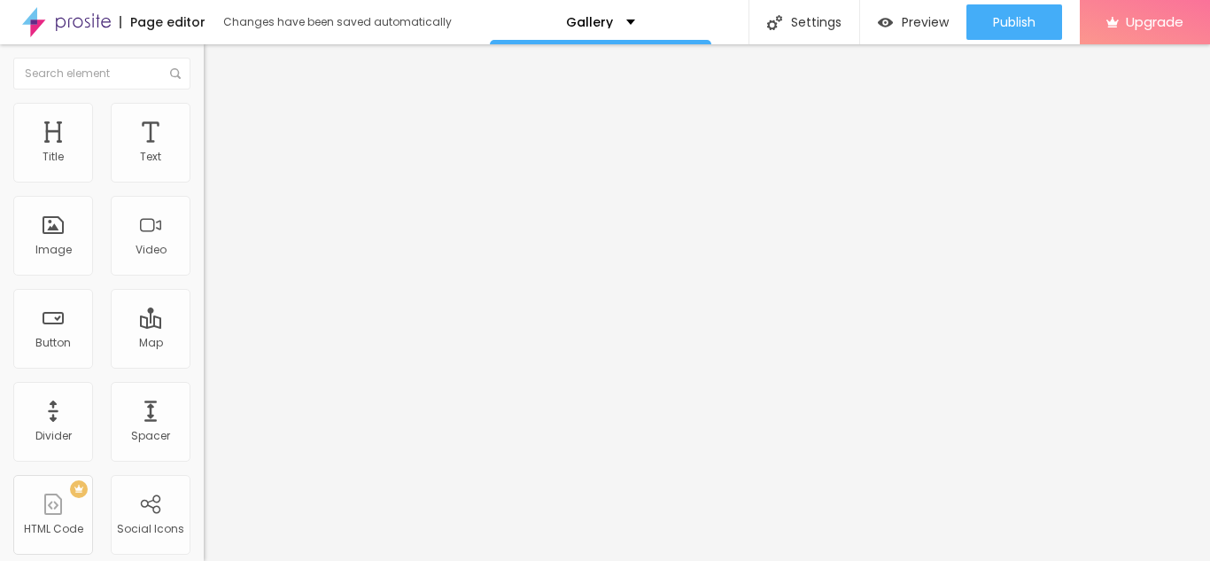
type input "45"
type input "54"
type input "55"
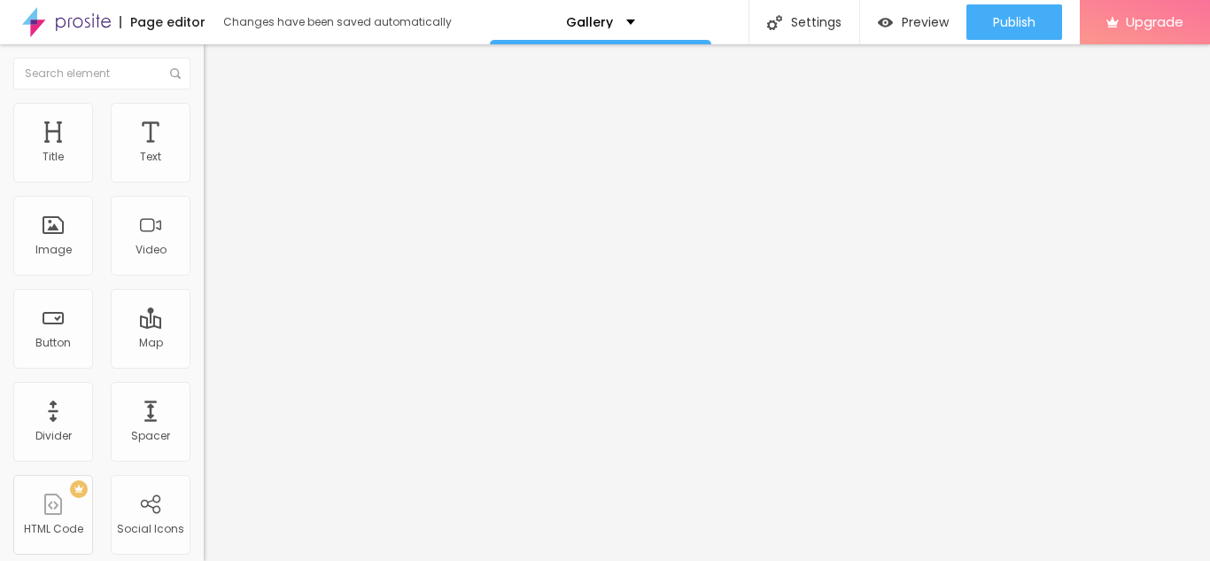
type input "55"
type input "58"
type input "59"
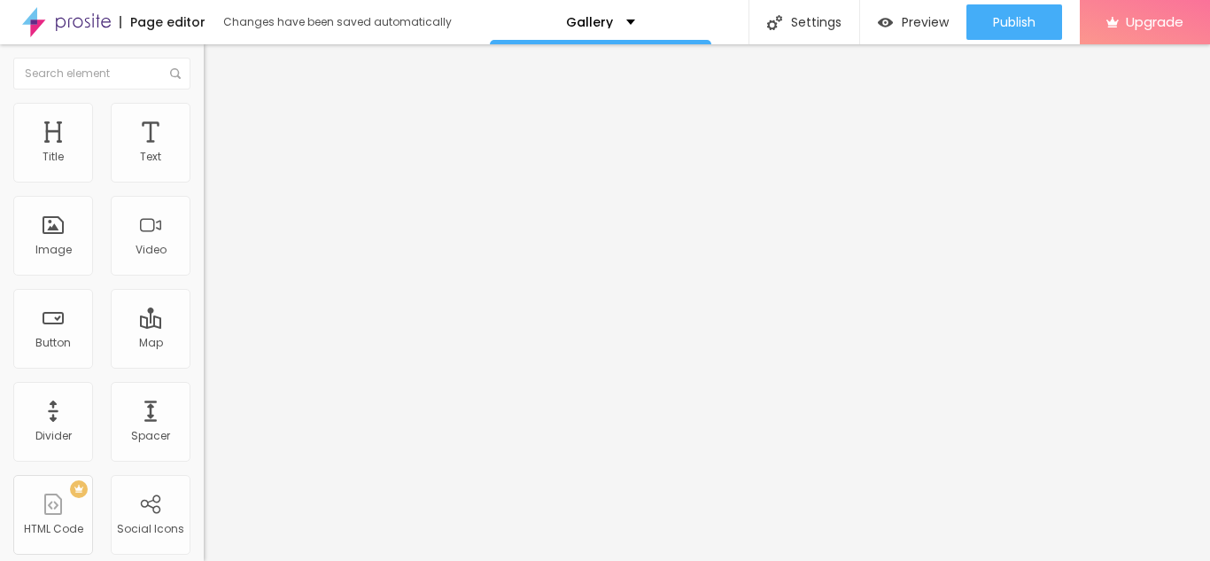
type input "60"
type input "61"
type input "63"
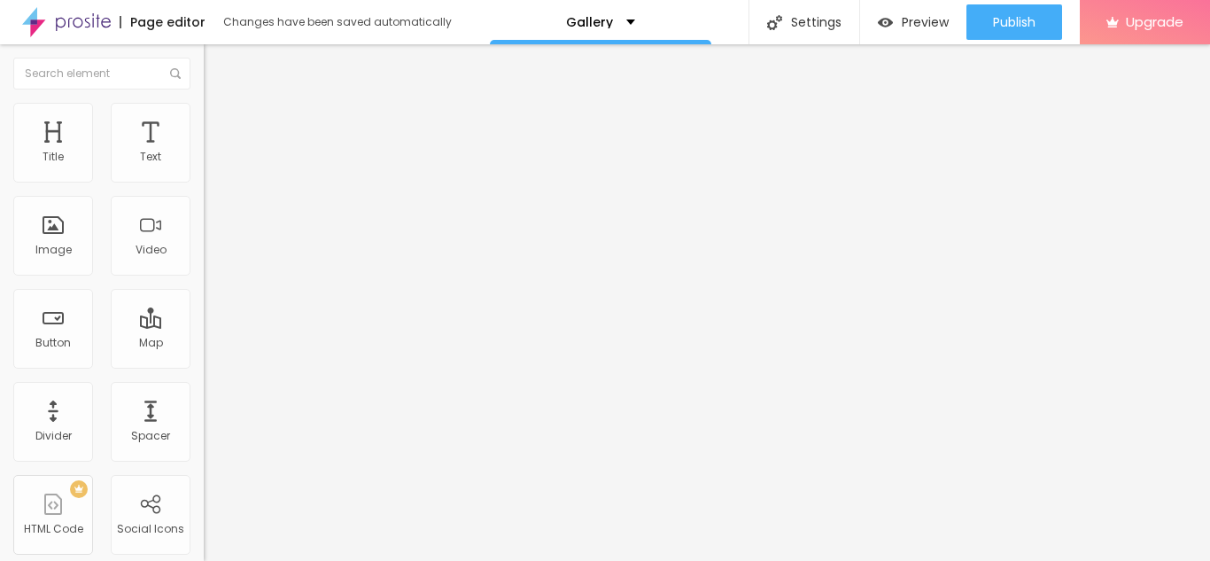
type input "63"
type input "64"
type input "66"
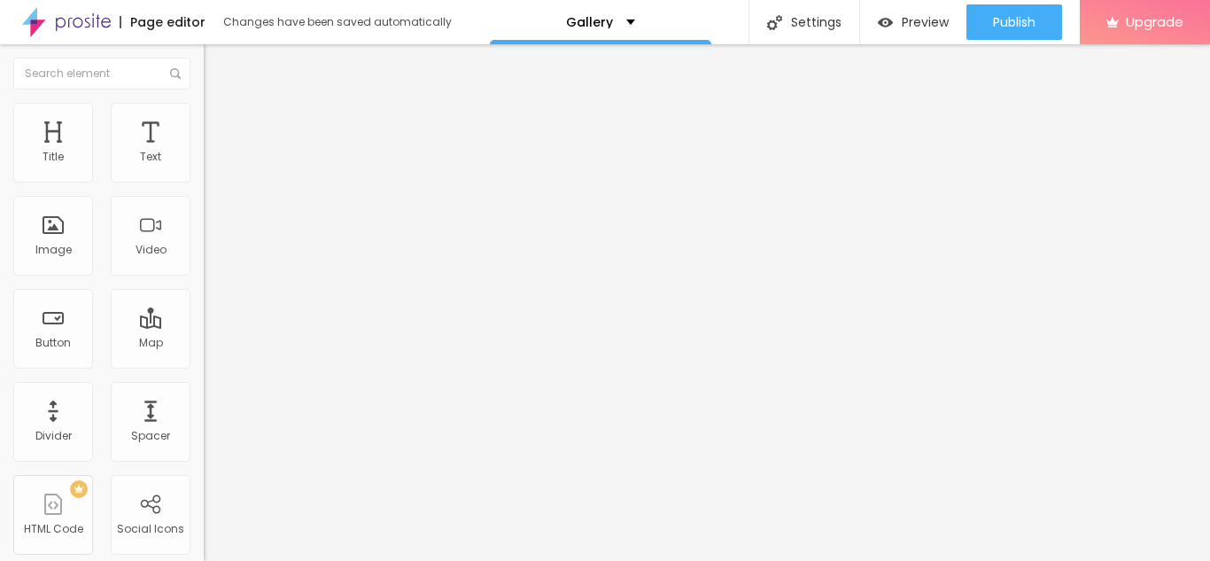
type input "67"
type input "68"
type input "69"
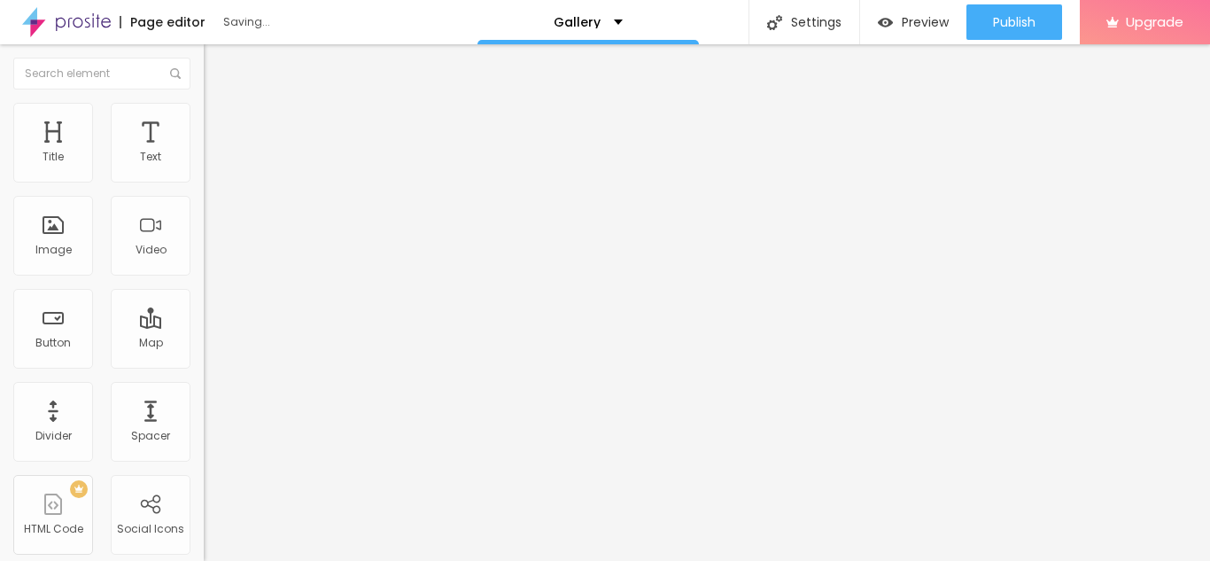
type input "69"
type input "71"
type input "73"
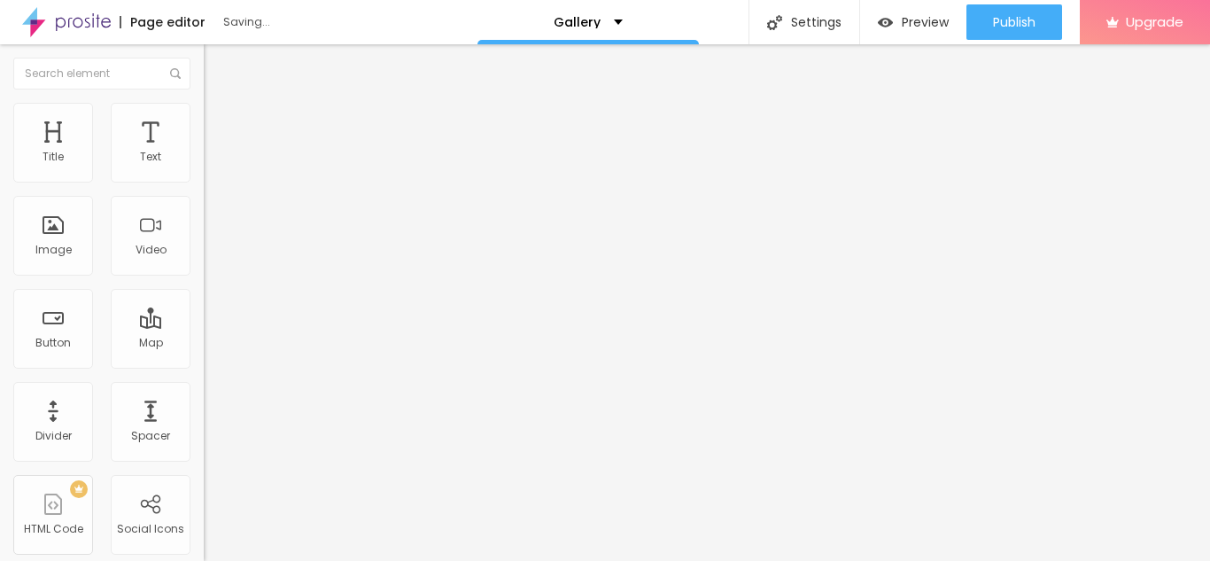
type input "76"
type input "77"
type input "78"
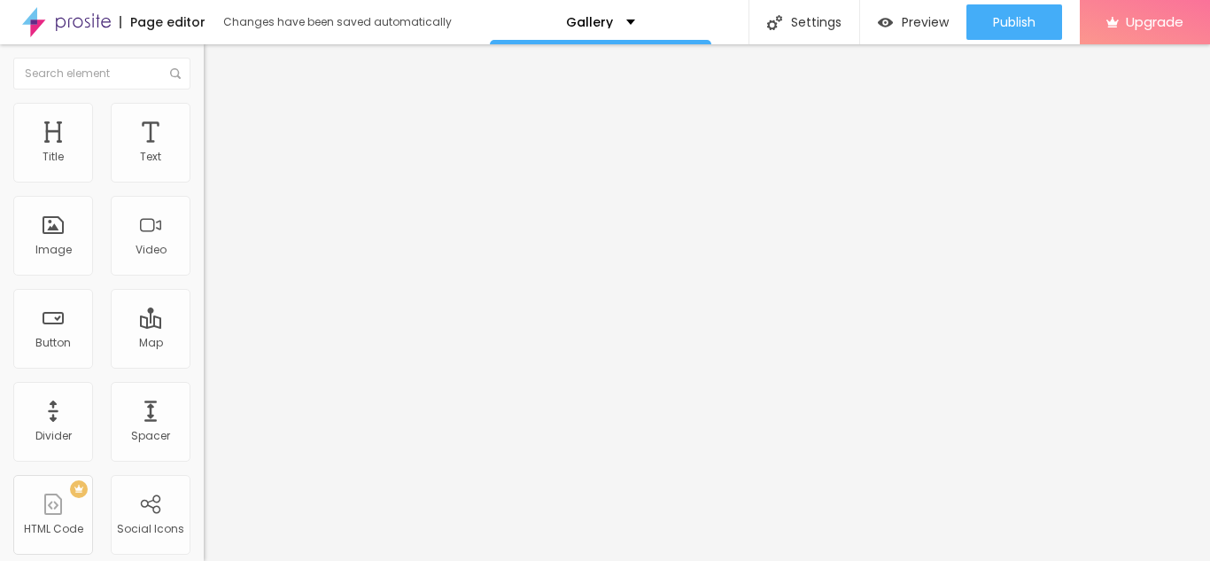
type input "78"
type input "79"
type input "80"
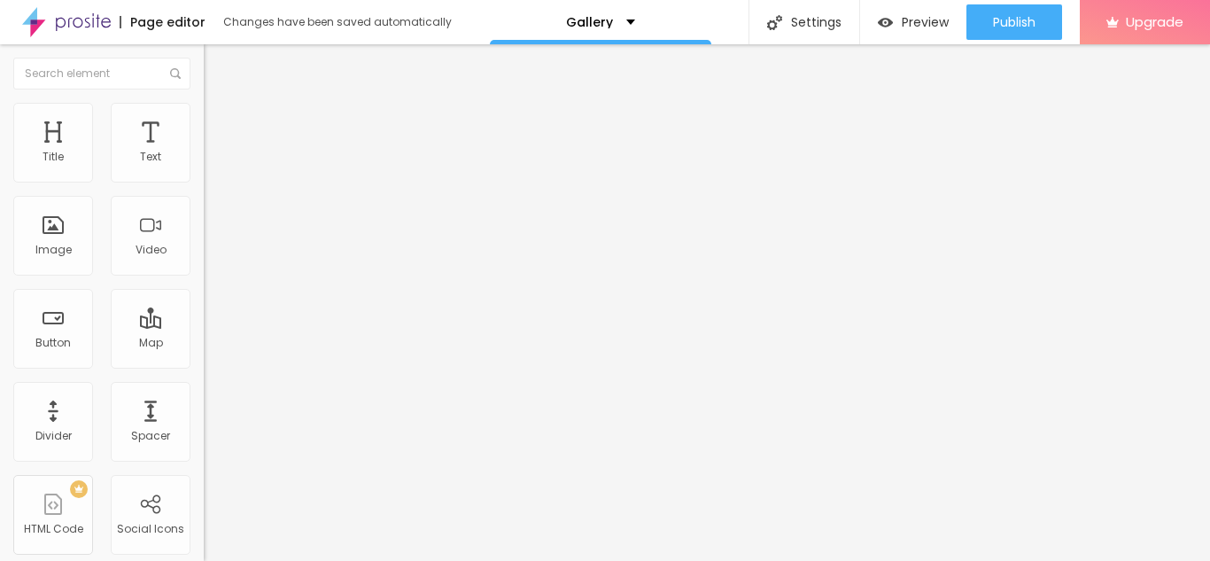
type input "81"
type input "82"
type input "83"
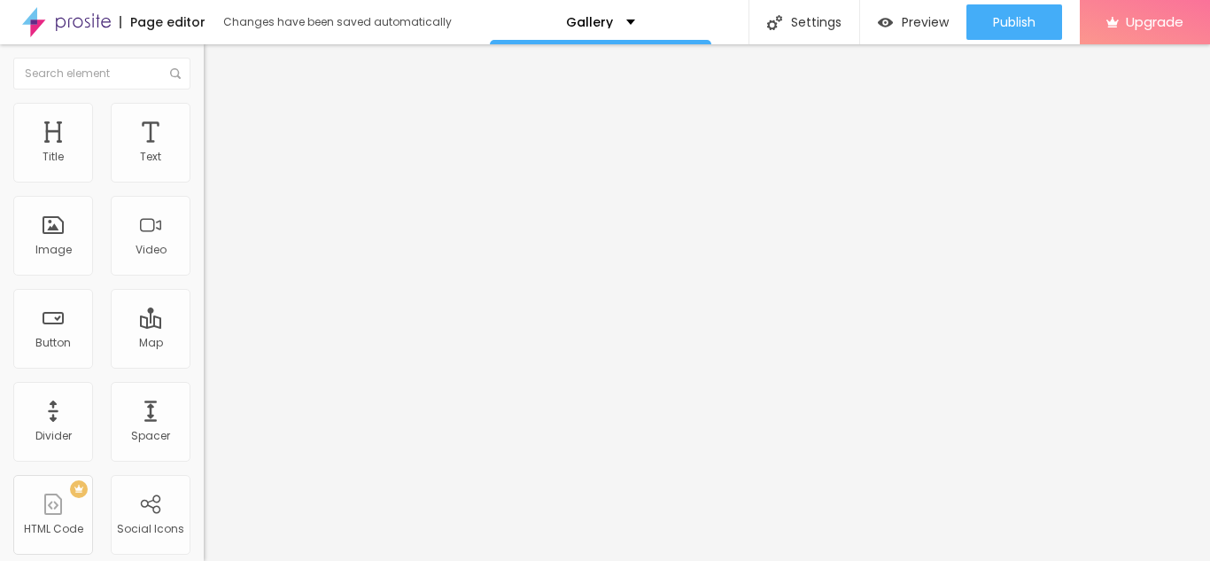
type input "83"
type input "85"
type input "86"
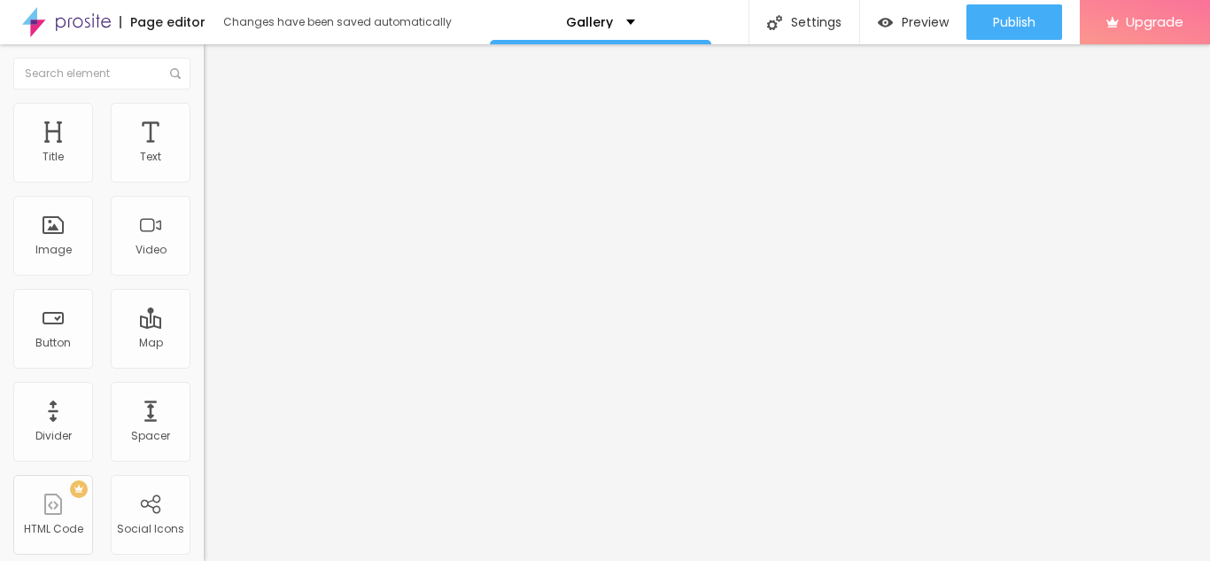
type input "88"
type input "90"
type input "92"
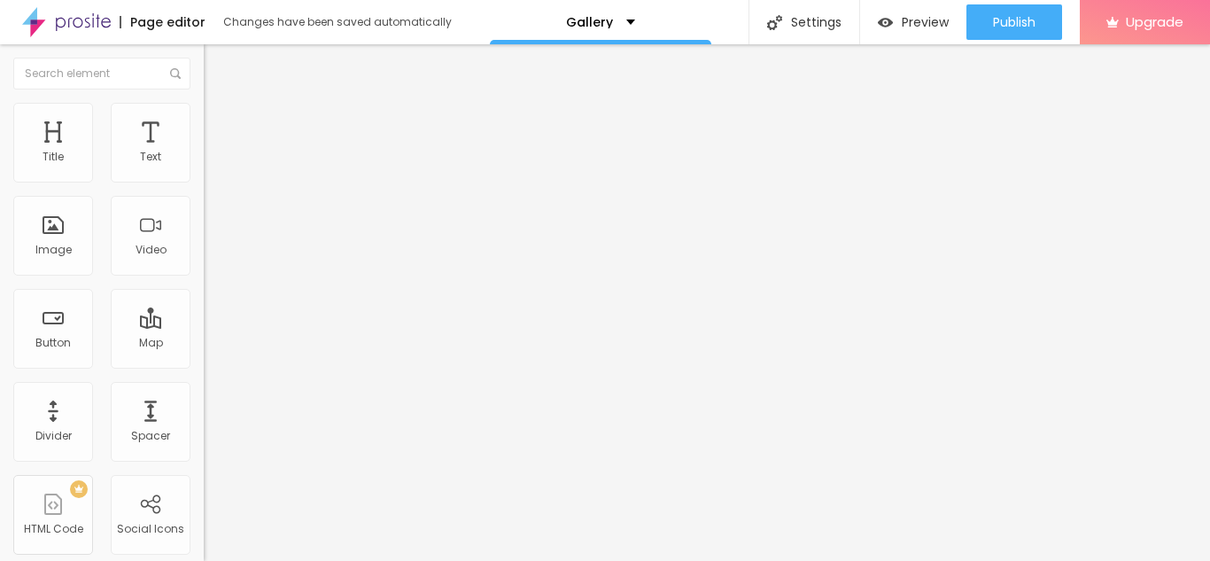
type input "92"
type input "93"
type input "94"
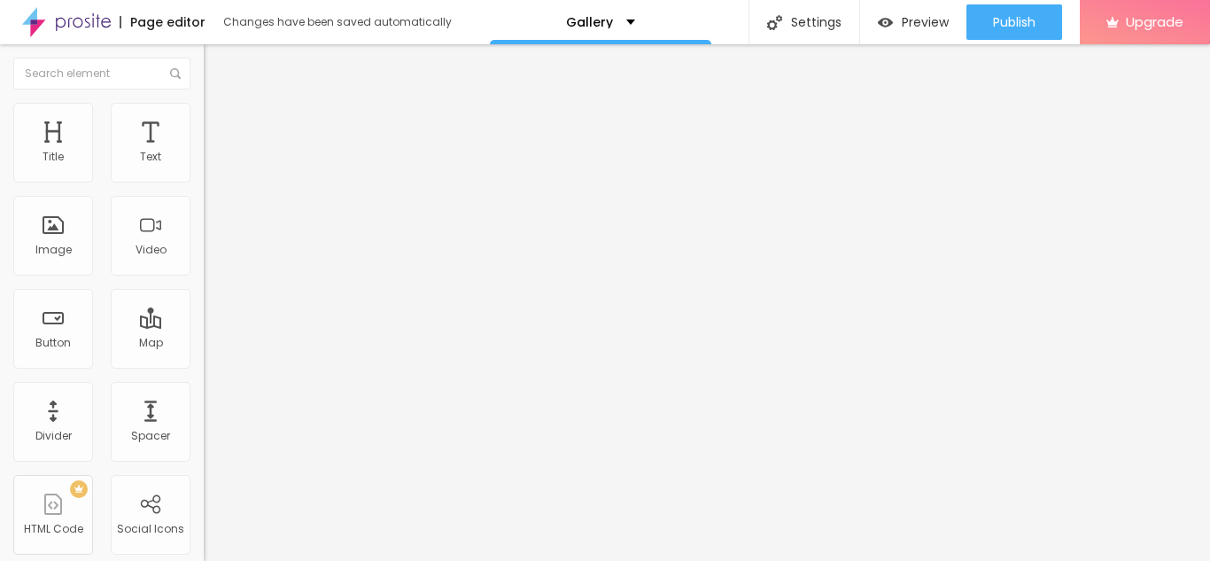
type input "95"
type input "97"
drag, startPoint x: 92, startPoint y: 372, endPoint x: 181, endPoint y: 364, distance: 88.9
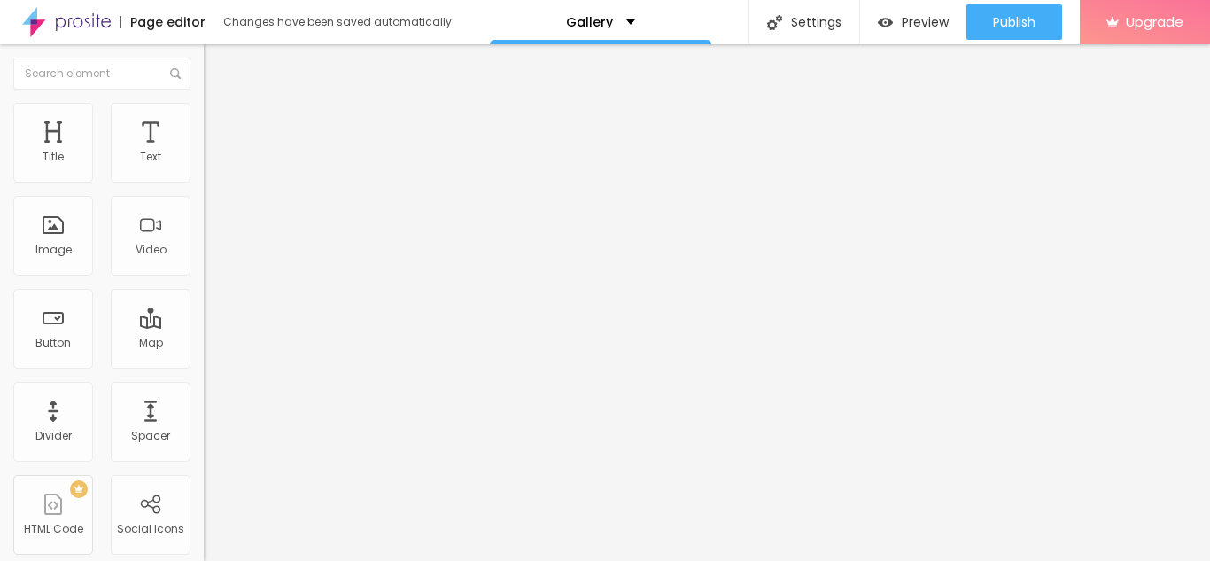
type input "97"
click at [204, 418] on input "range" at bounding box center [261, 425] width 114 height 14
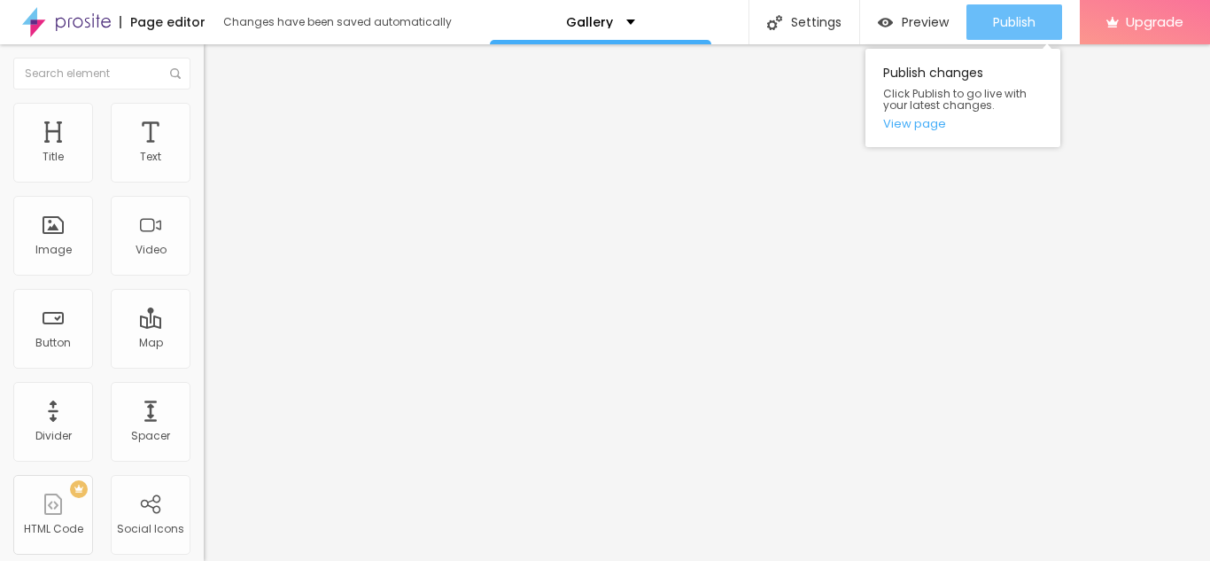
click at [1040, 26] on button "Publish" at bounding box center [1014, 21] width 96 height 35
